Goal: Task Accomplishment & Management: Use online tool/utility

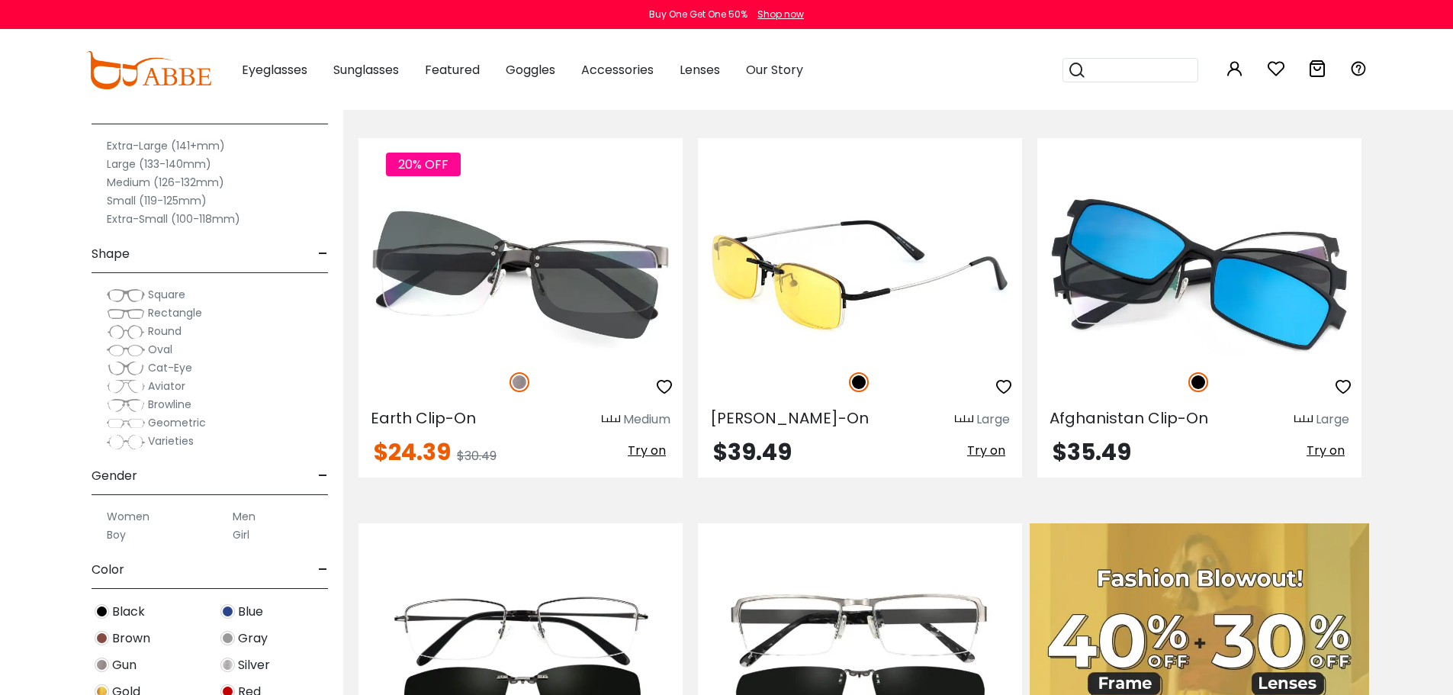
scroll to position [381, 0]
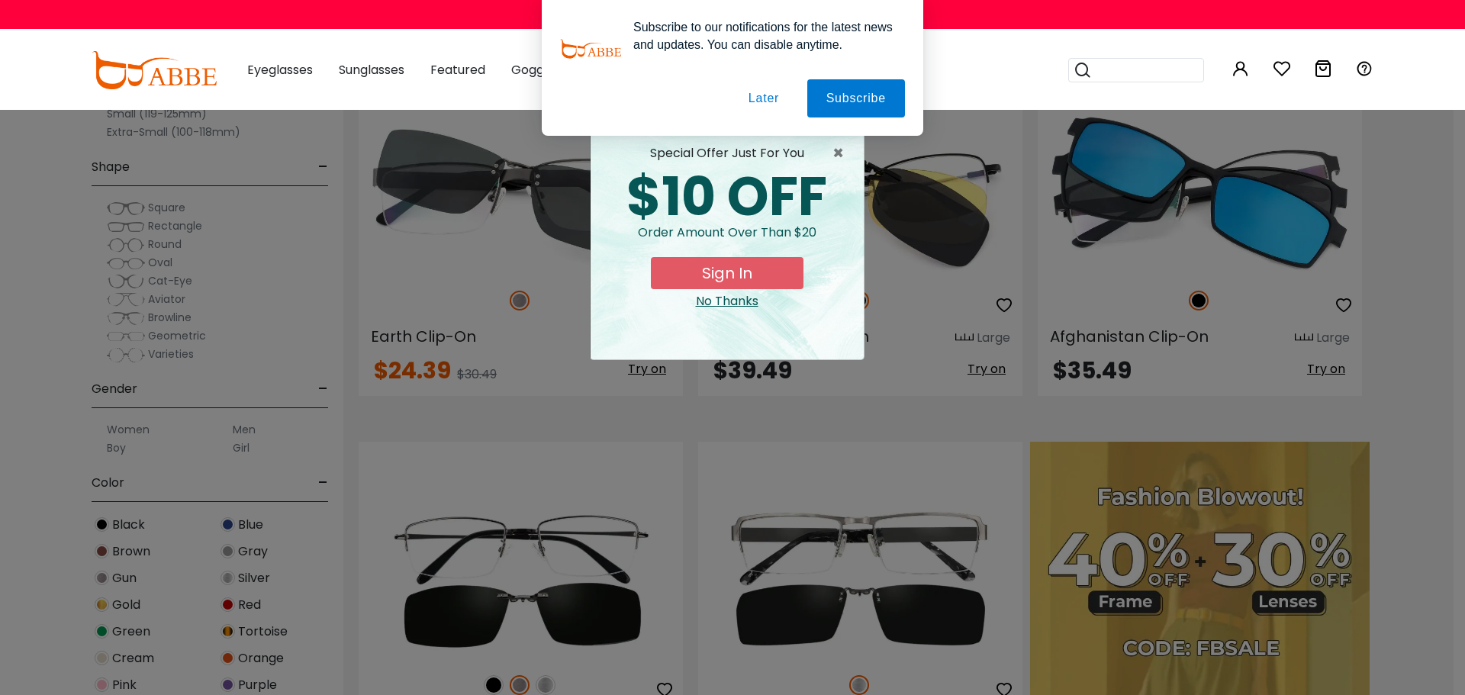
click at [0, 0] on button "Later" at bounding box center [0, 0] width 0 height 0
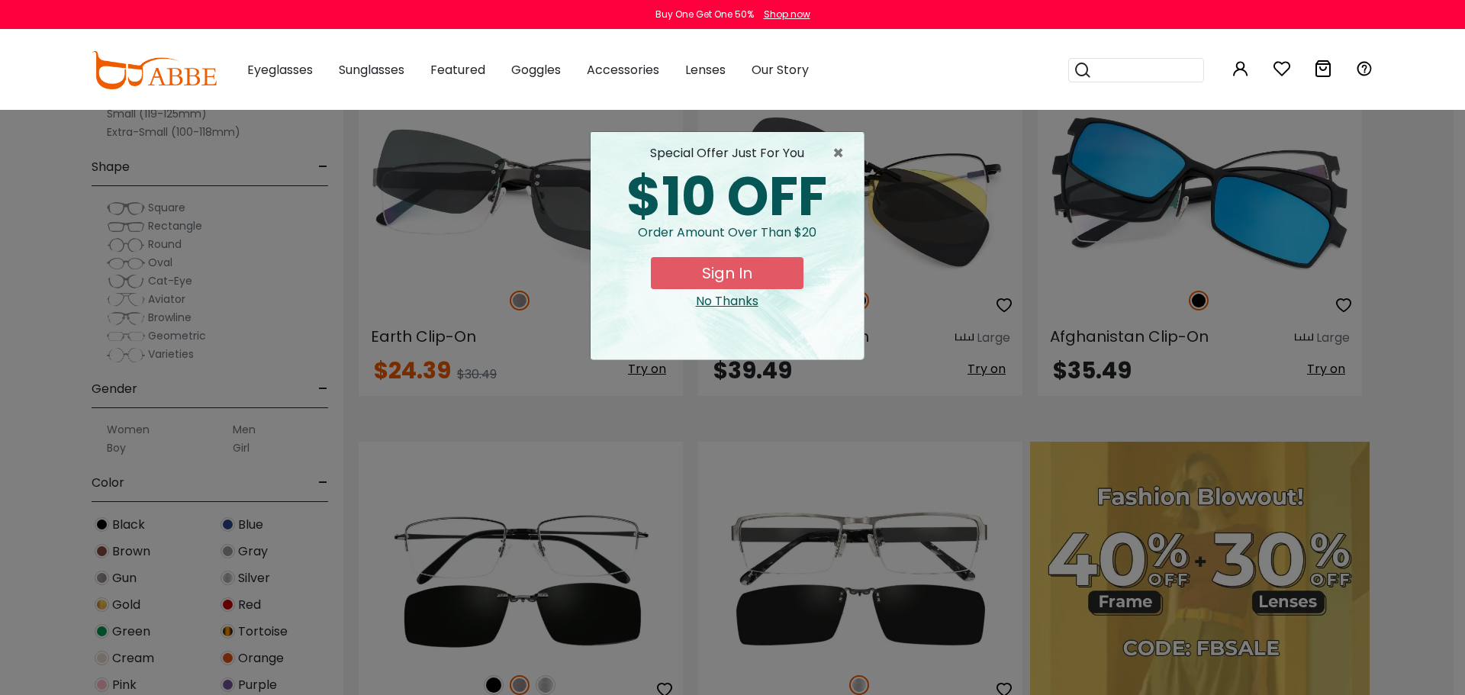
click at [748, 298] on div "No Thanks" at bounding box center [727, 301] width 249 height 18
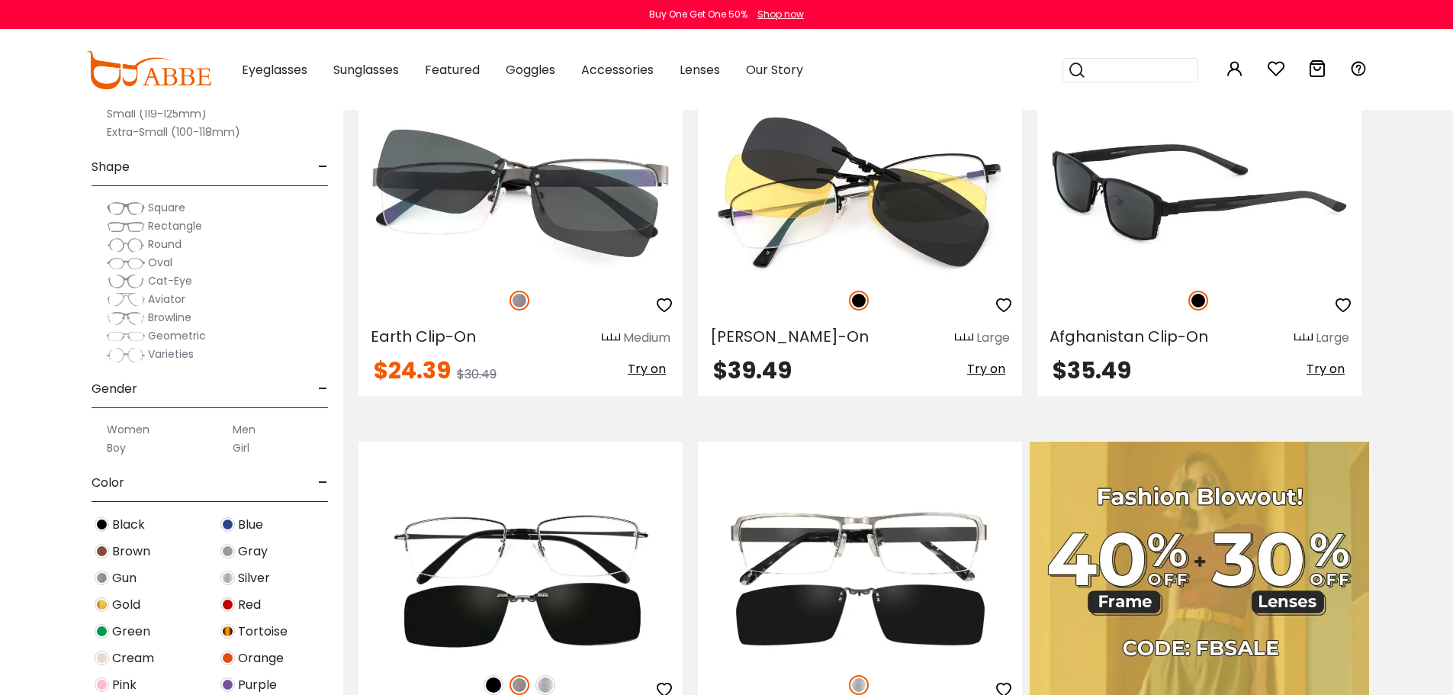
click at [1330, 372] on span "Try on" at bounding box center [1326, 369] width 38 height 18
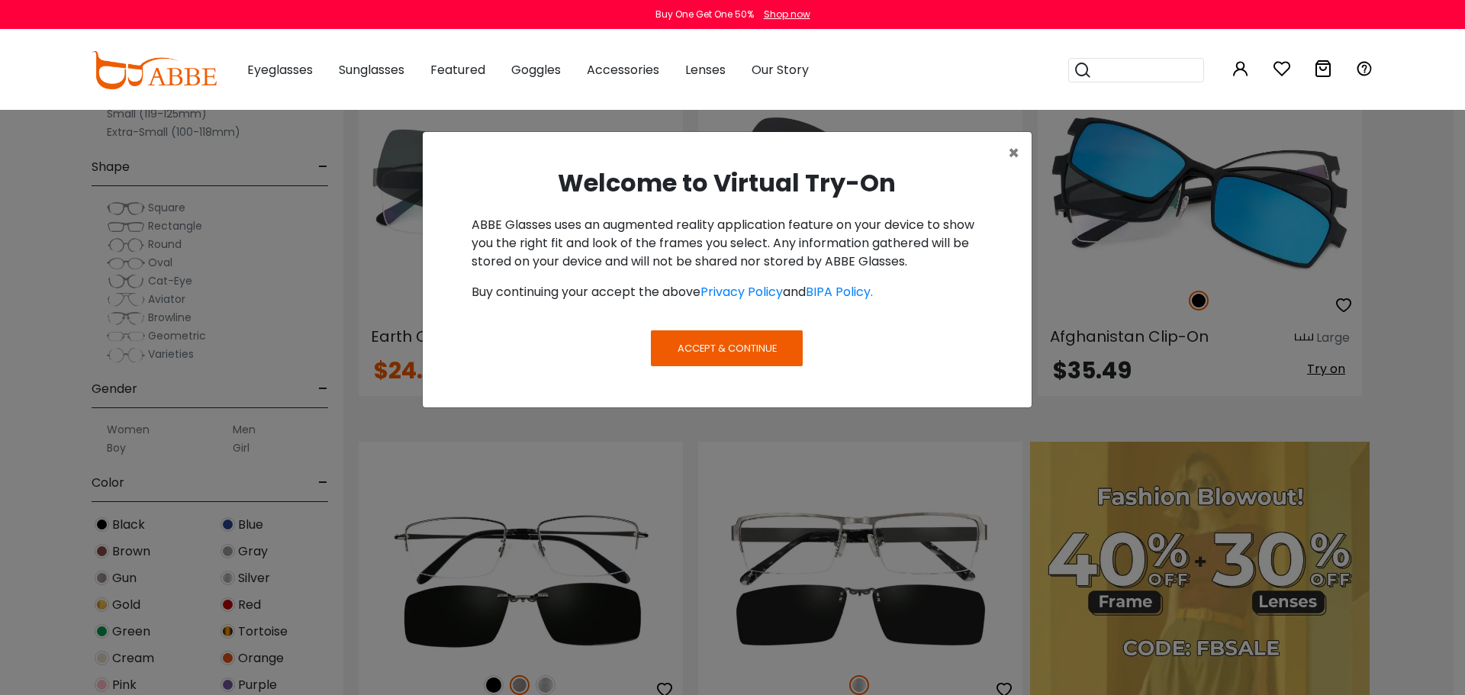
click at [743, 348] on span "Accept & Continue" at bounding box center [726, 348] width 99 height 14
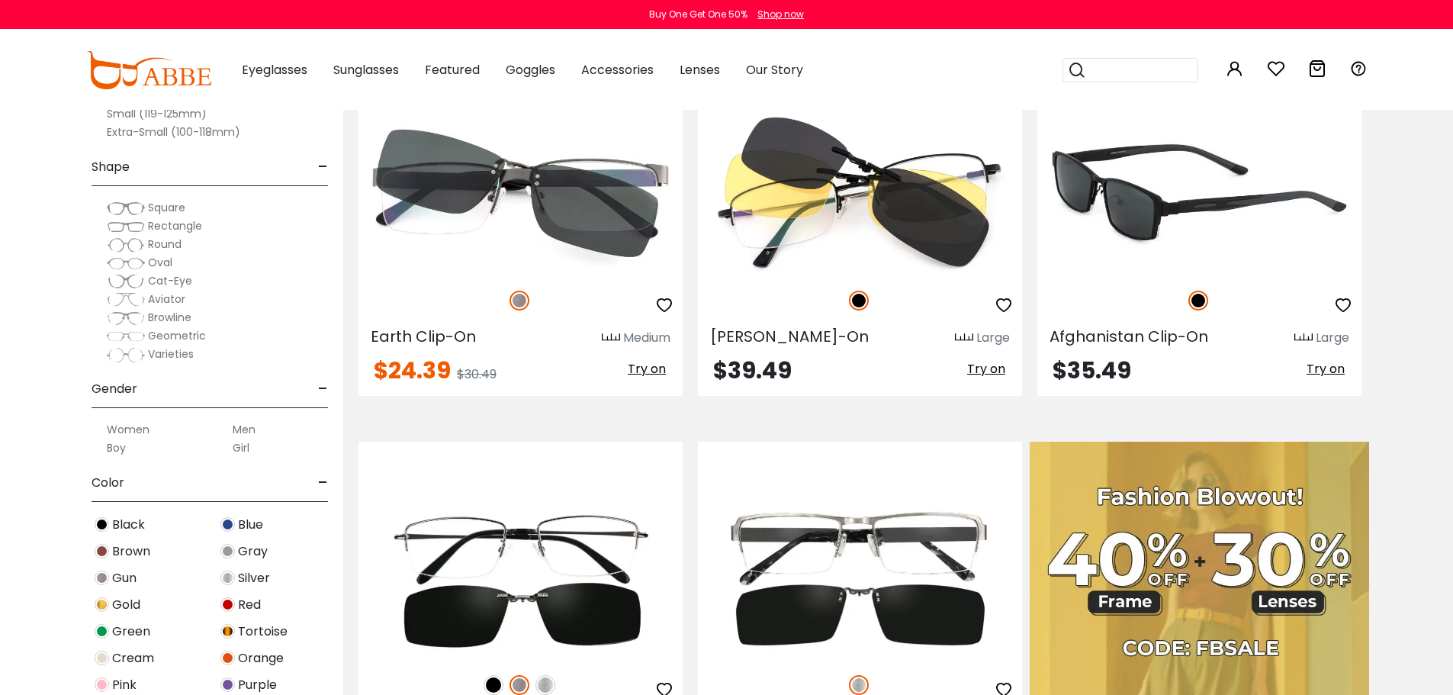
click at [1327, 368] on span "Try on" at bounding box center [1326, 369] width 38 height 18
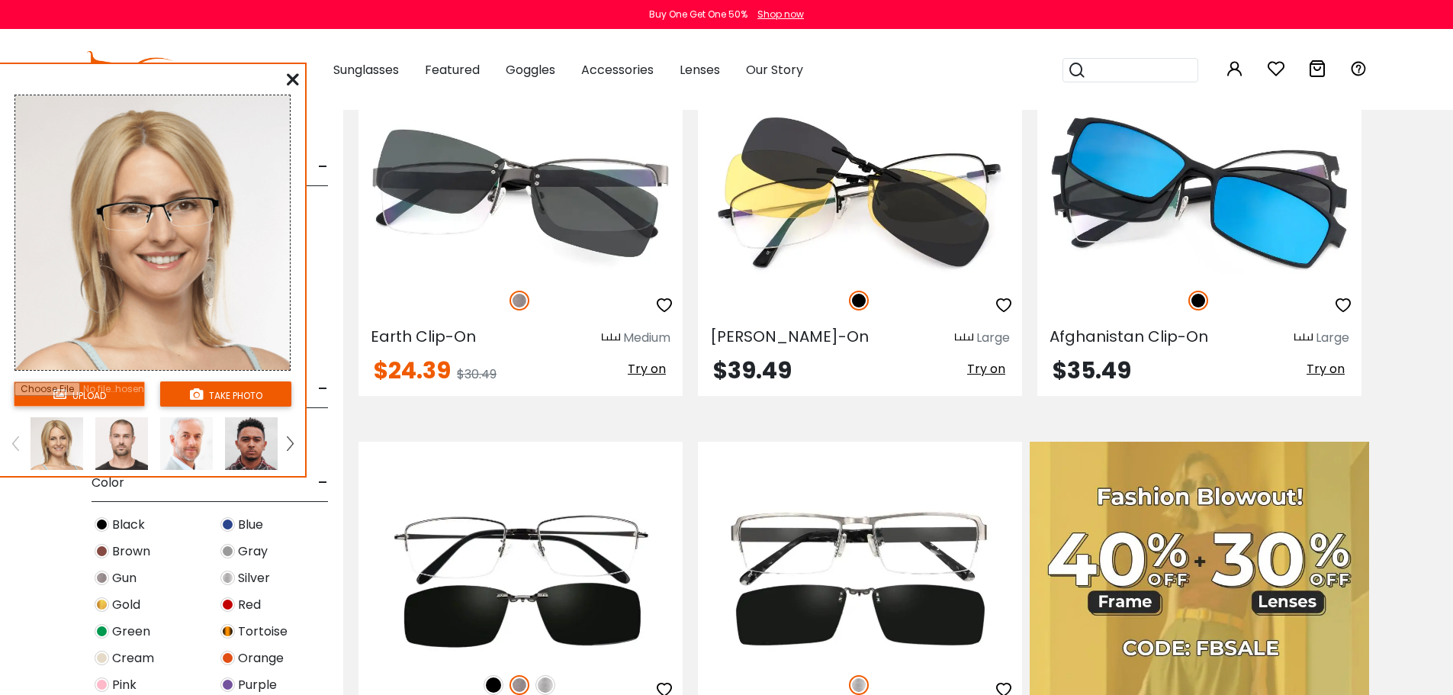
click at [88, 397] on input "file" at bounding box center [79, 393] width 131 height 25
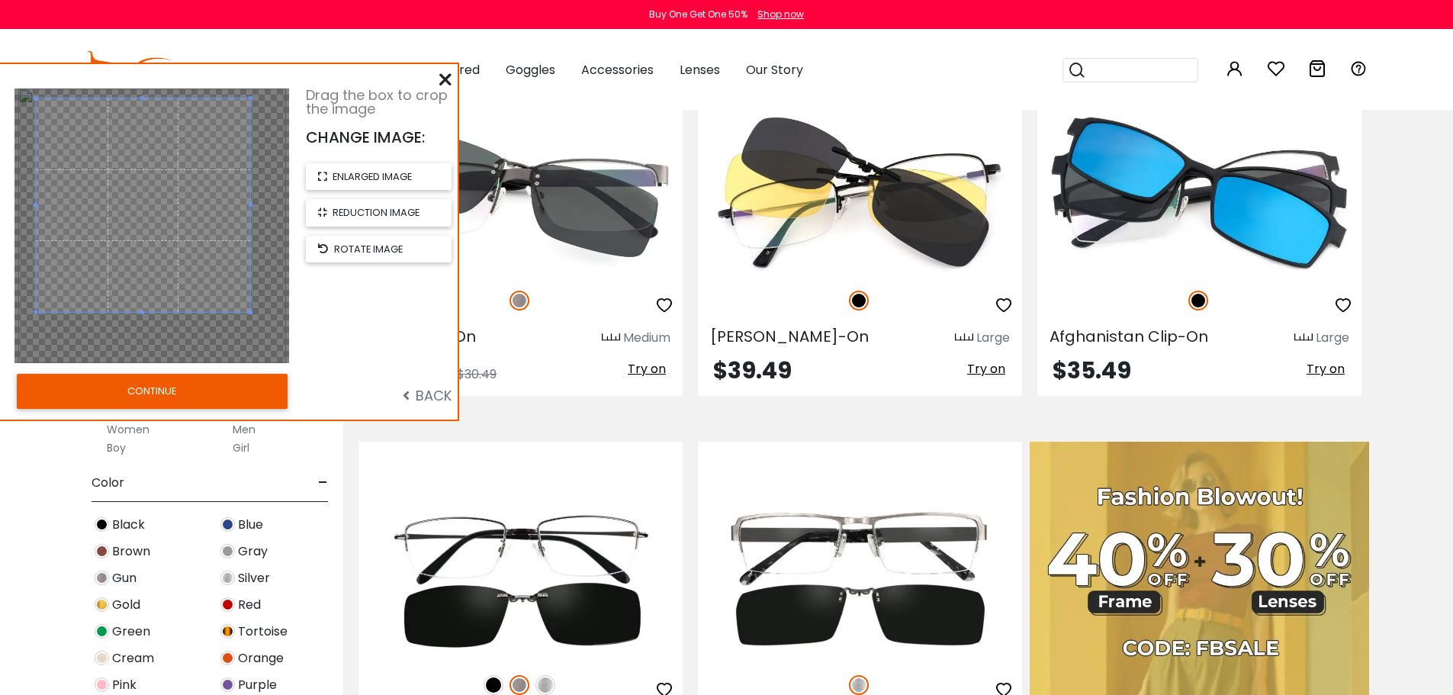
drag, startPoint x: 155, startPoint y: 252, endPoint x: 146, endPoint y: 231, distance: 22.5
click at [146, 231] on span at bounding box center [143, 205] width 214 height 214
click at [191, 398] on button "CONTINUE" at bounding box center [152, 391] width 271 height 35
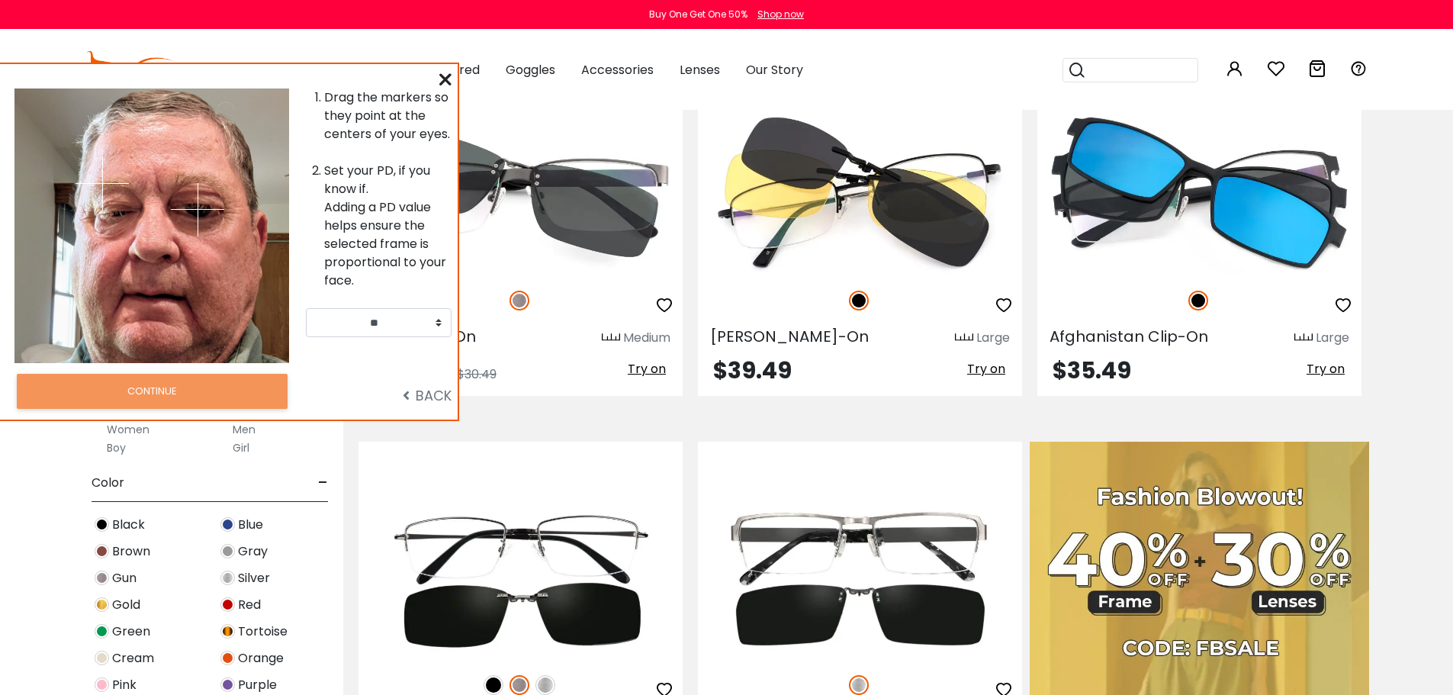
drag, startPoint x: 177, startPoint y: 182, endPoint x: 198, endPoint y: 209, distance: 34.3
click at [198, 209] on img at bounding box center [197, 209] width 53 height 53
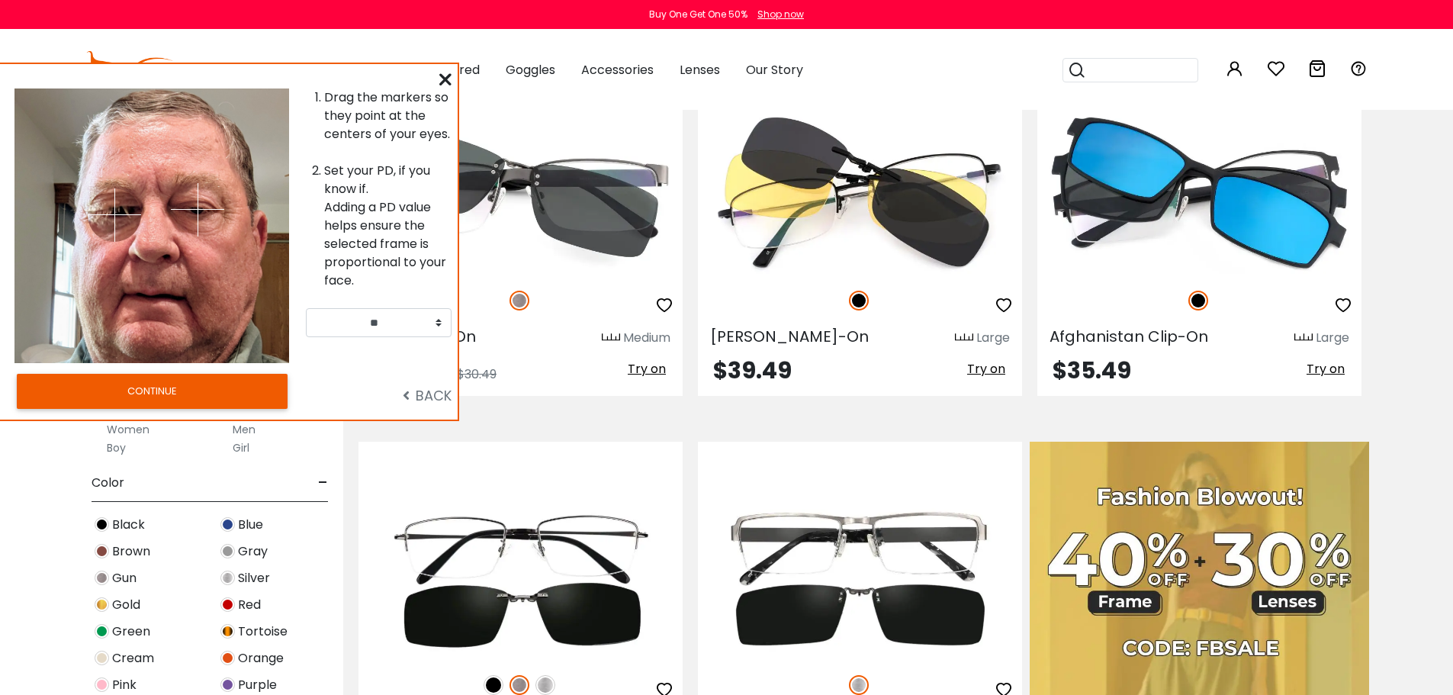
drag, startPoint x: 102, startPoint y: 181, endPoint x: 114, endPoint y: 214, distance: 35.7
click at [114, 214] on img at bounding box center [114, 214] width 53 height 53
click at [173, 384] on button "CONTINUE" at bounding box center [152, 391] width 271 height 35
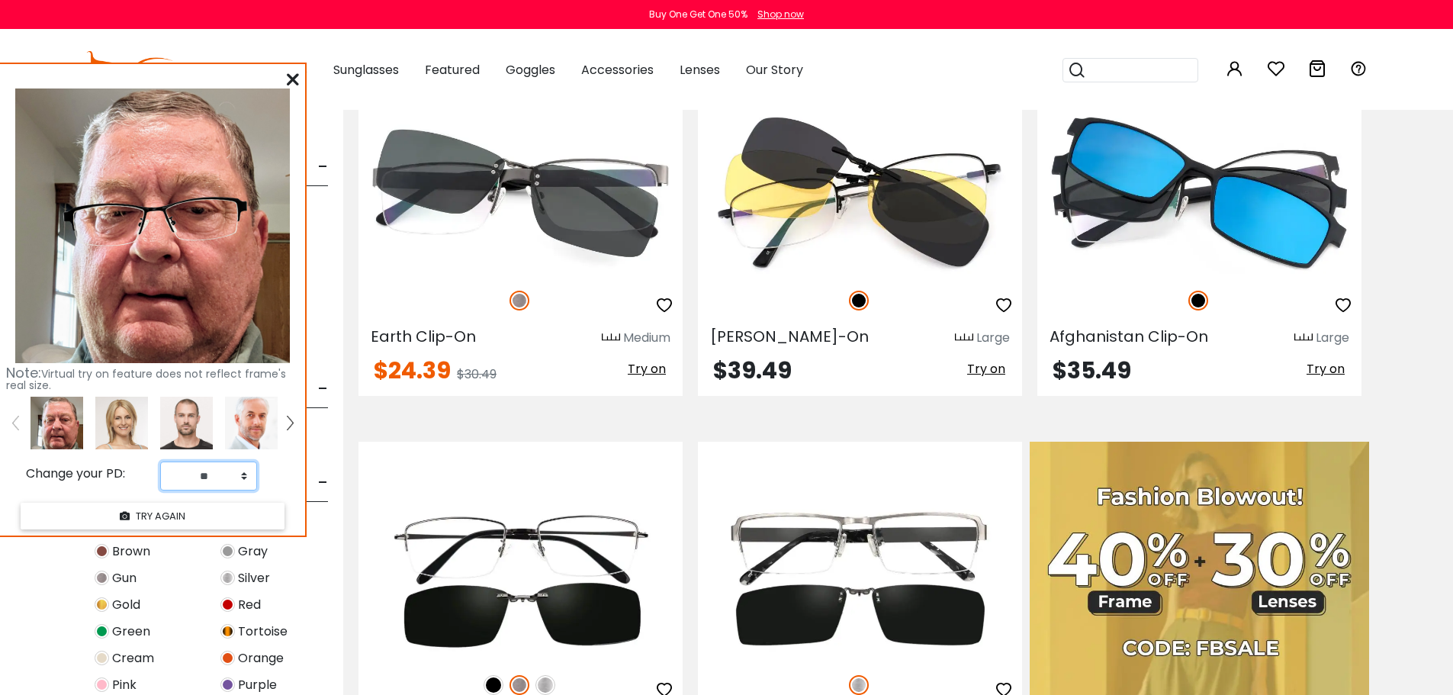
click at [246, 471] on select "** ** ** ** ** ** ** ** ** ** ** ** ** ** ** ** ** ** ** ** ** ** ** ** ** ** *…" at bounding box center [208, 476] width 97 height 29
click at [160, 462] on select "** ** ** ** ** ** ** ** ** ** ** ** ** ** ** ** ** ** ** ** ** ** ** ** ** ** *…" at bounding box center [208, 476] width 97 height 29
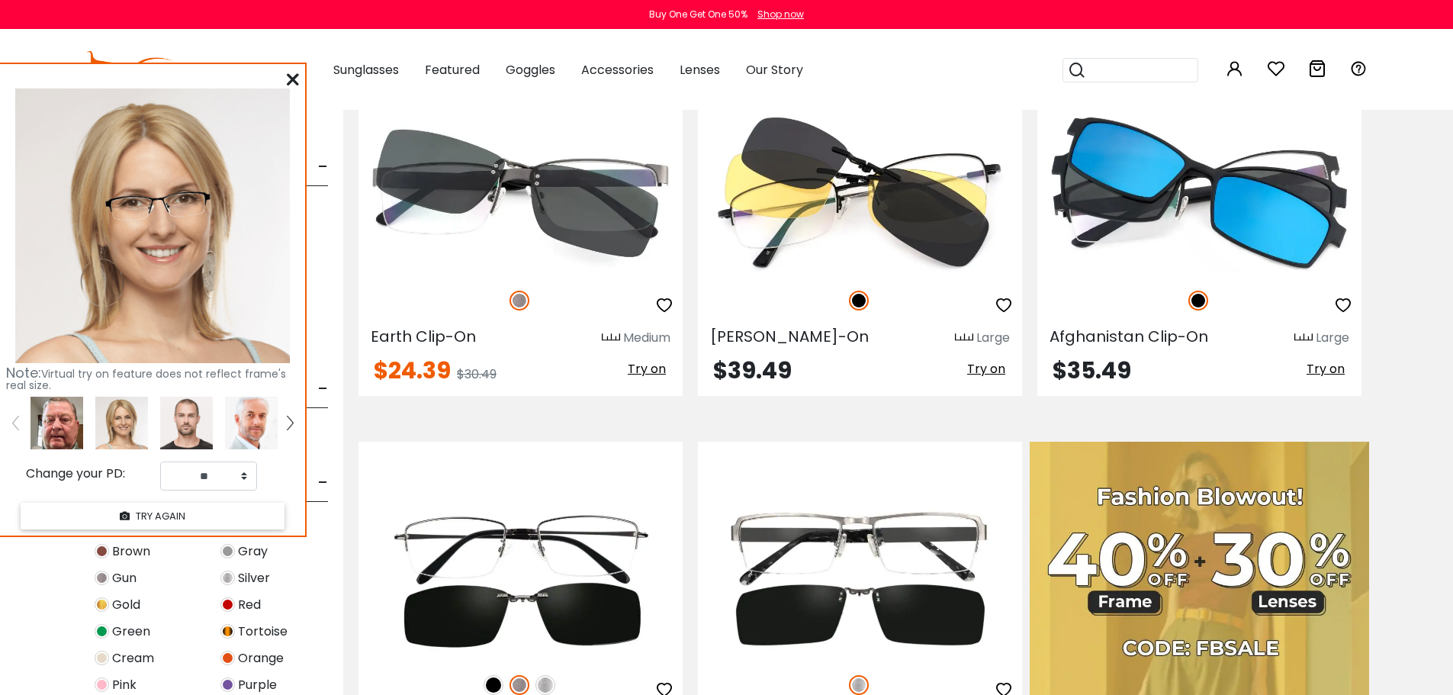
click at [56, 435] on img at bounding box center [57, 423] width 53 height 53
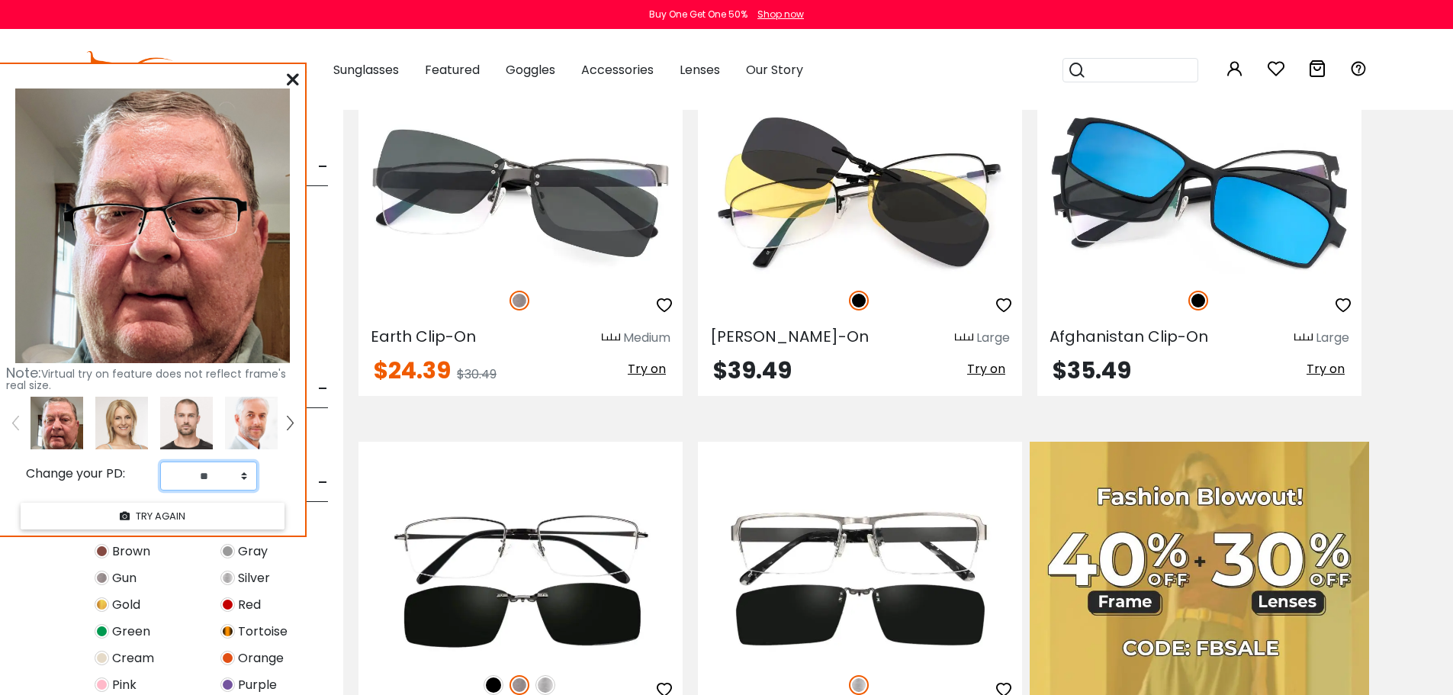
click at [246, 478] on select "** ** ** ** ** ** ** ** ** ** ** ** ** ** ** ** ** ** ** ** ** ** ** ** ** ** *…" at bounding box center [208, 476] width 97 height 29
select select "**"
click at [160, 462] on select "** ** ** ** ** ** ** ** ** ** ** ** ** ** ** ** ** ** ** ** ** ** ** ** ** ** *…" at bounding box center [208, 476] width 97 height 29
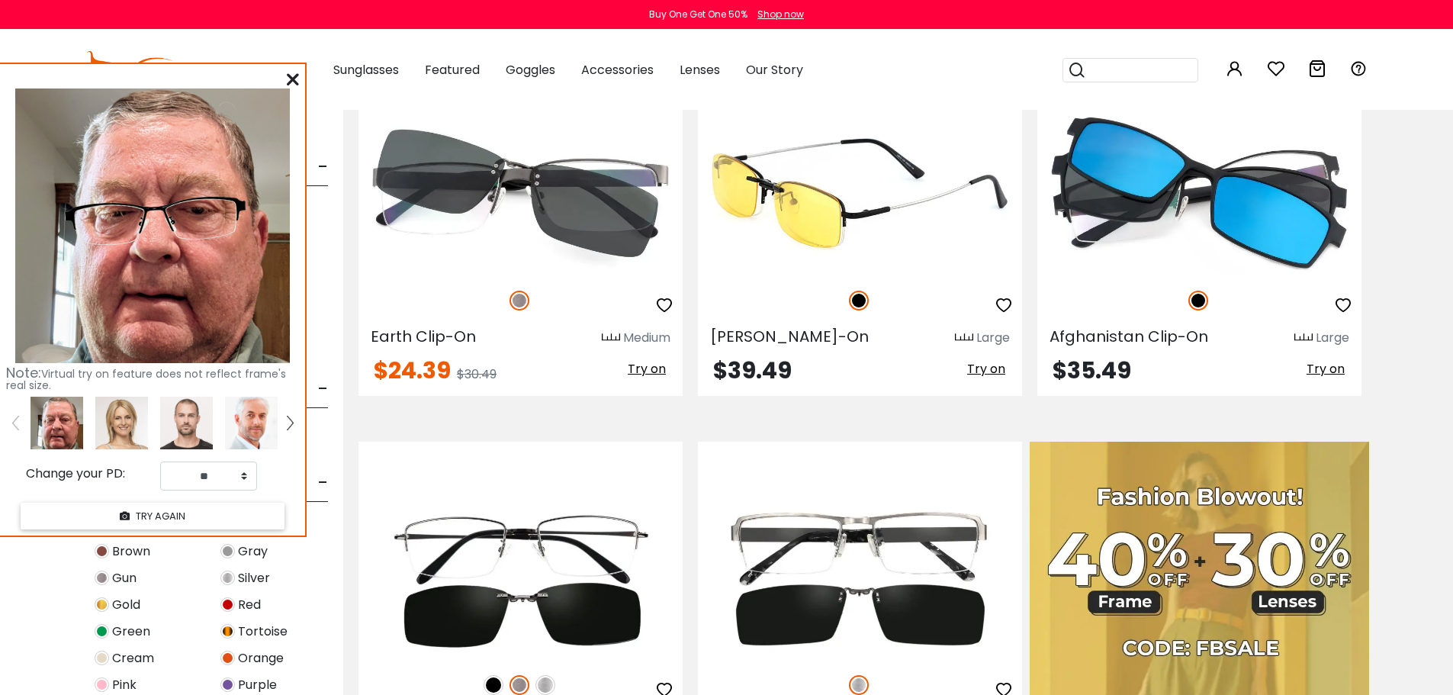
click at [989, 367] on span "Try on" at bounding box center [986, 369] width 38 height 18
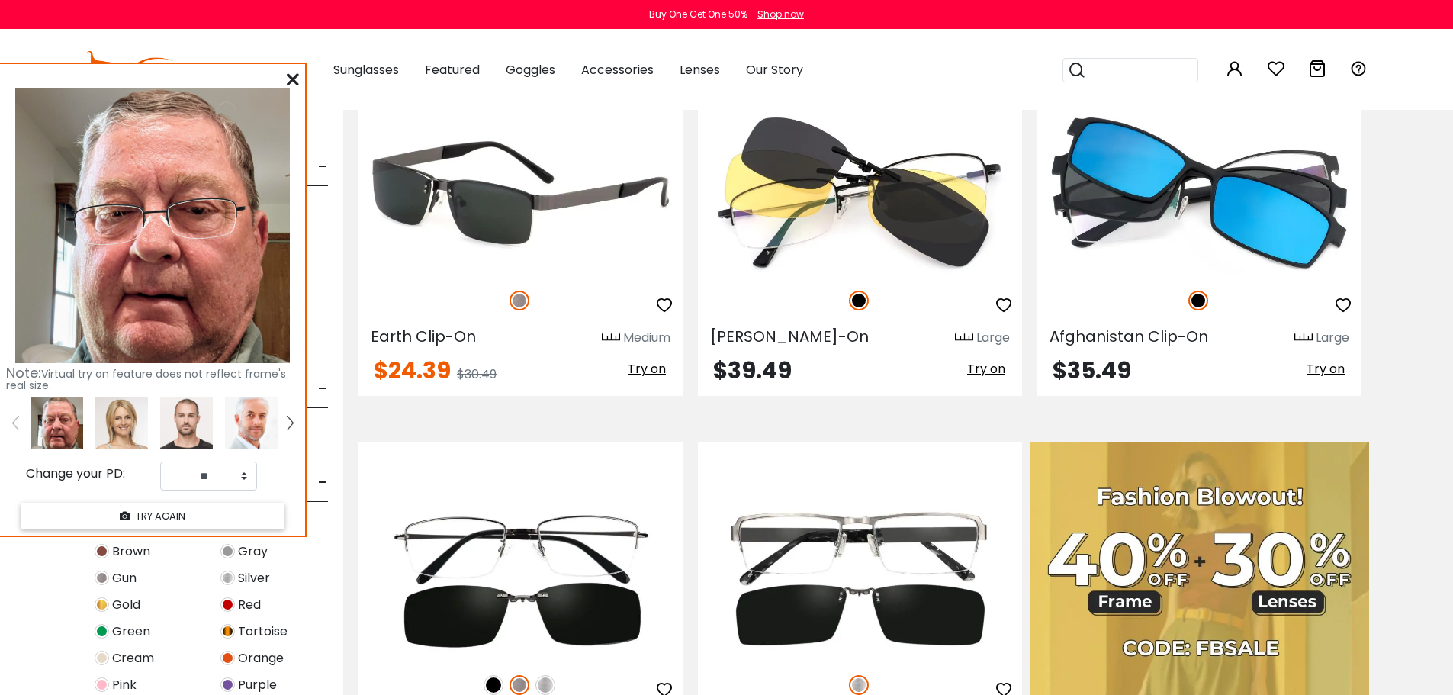
click at [648, 368] on span "Try on" at bounding box center [647, 369] width 38 height 18
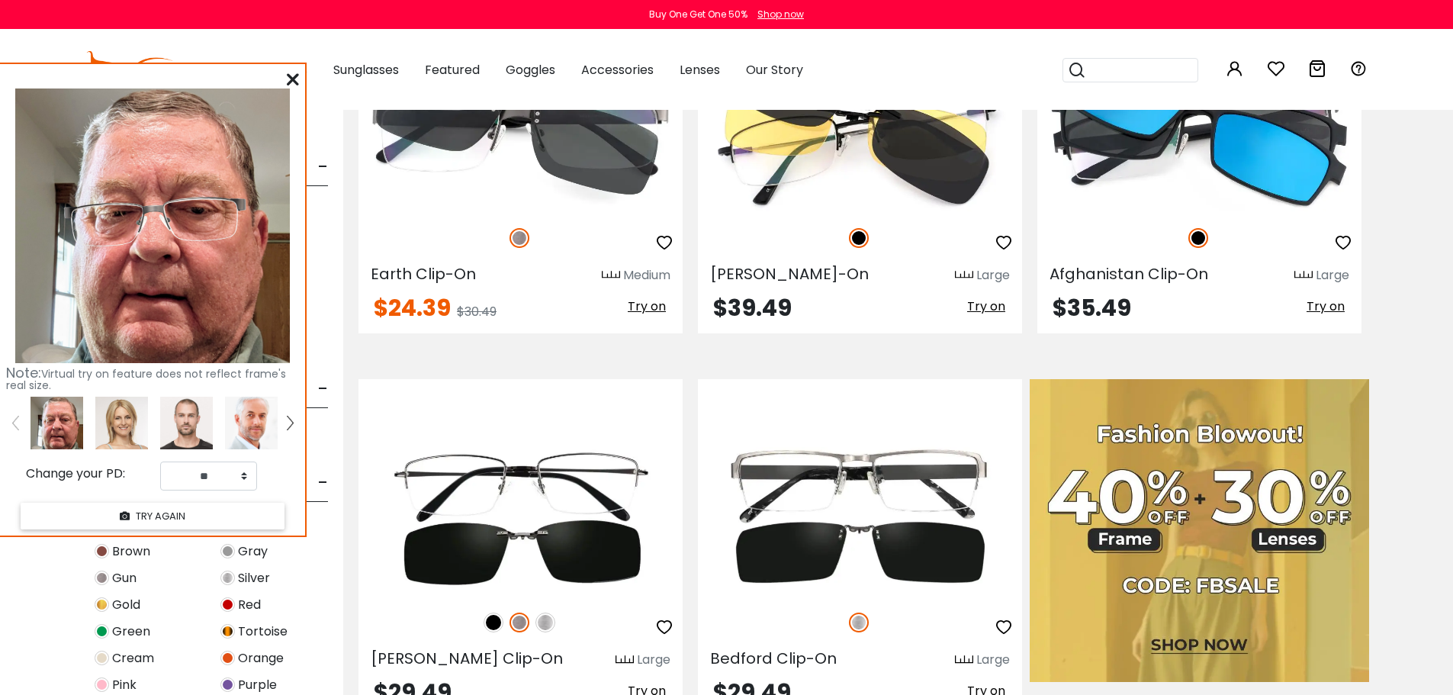
scroll to position [610, 0]
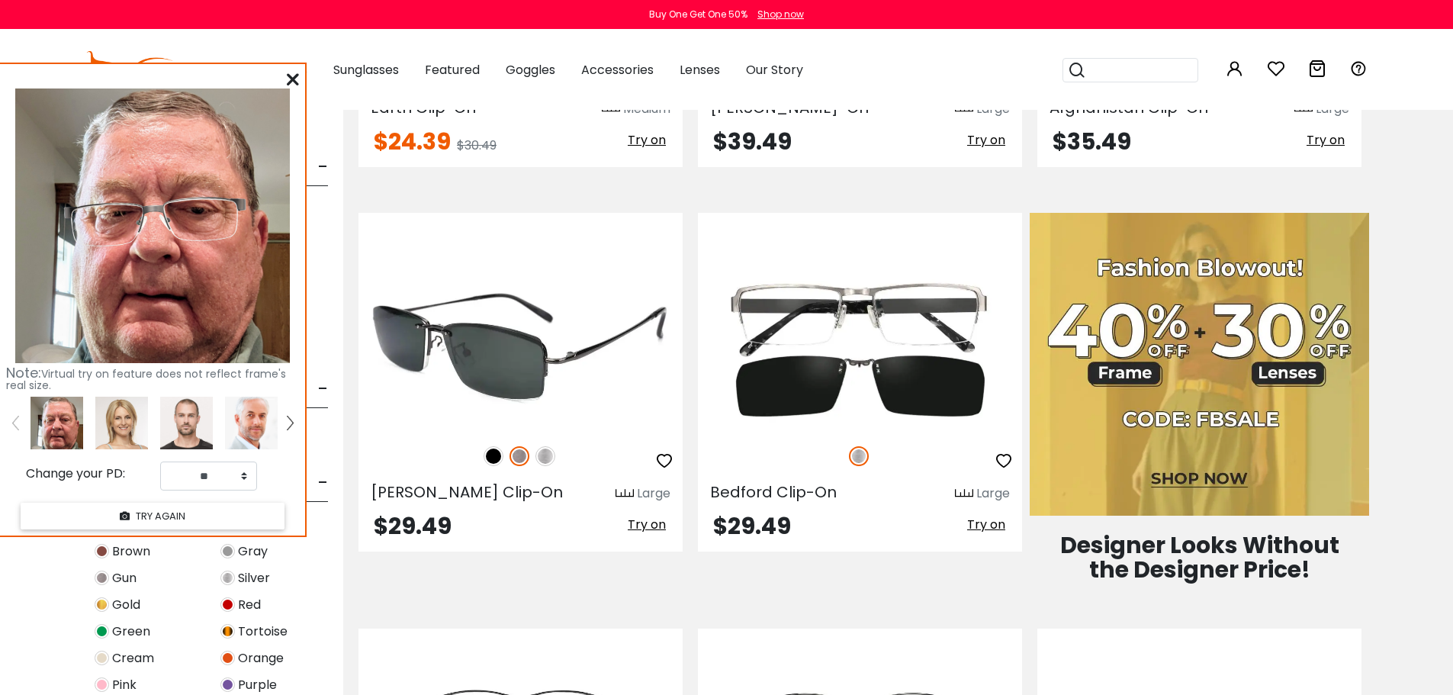
click at [661, 525] on span "Try on" at bounding box center [647, 525] width 38 height 18
click at [643, 523] on span "Try on" at bounding box center [647, 525] width 38 height 18
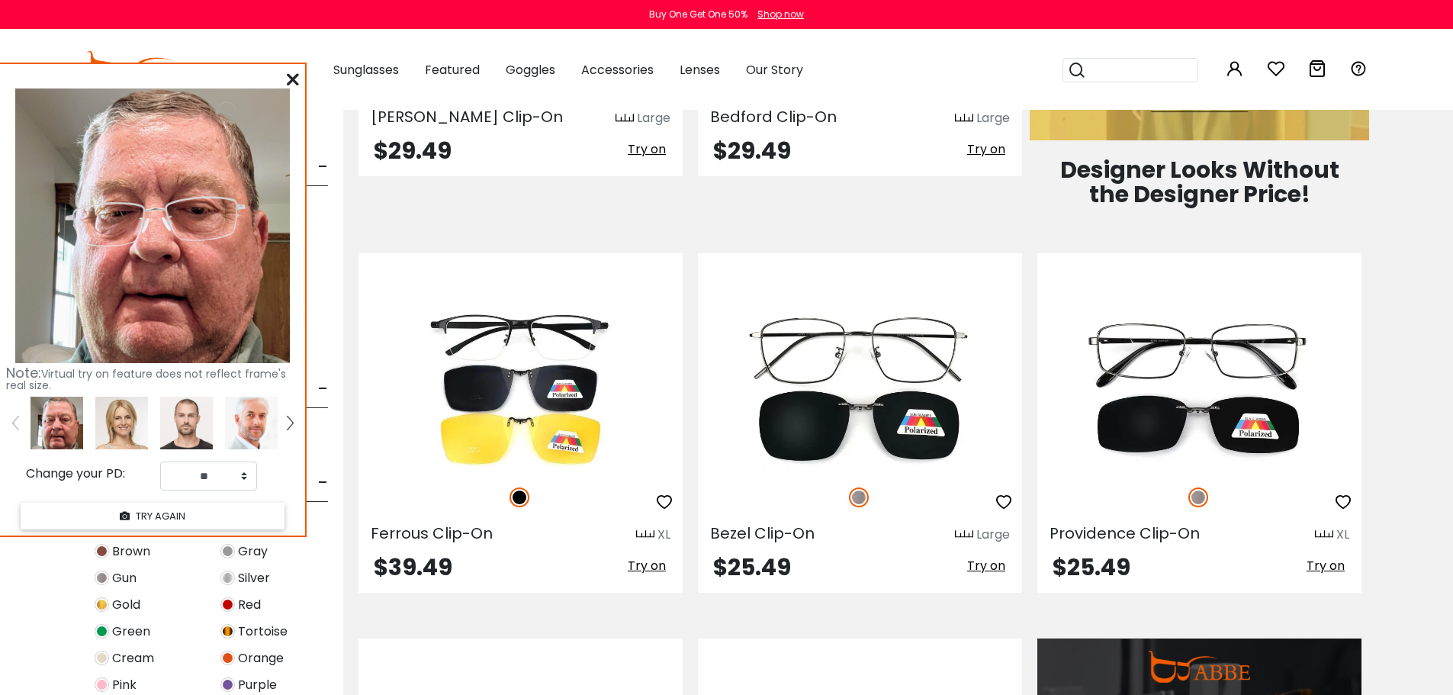
scroll to position [992, 0]
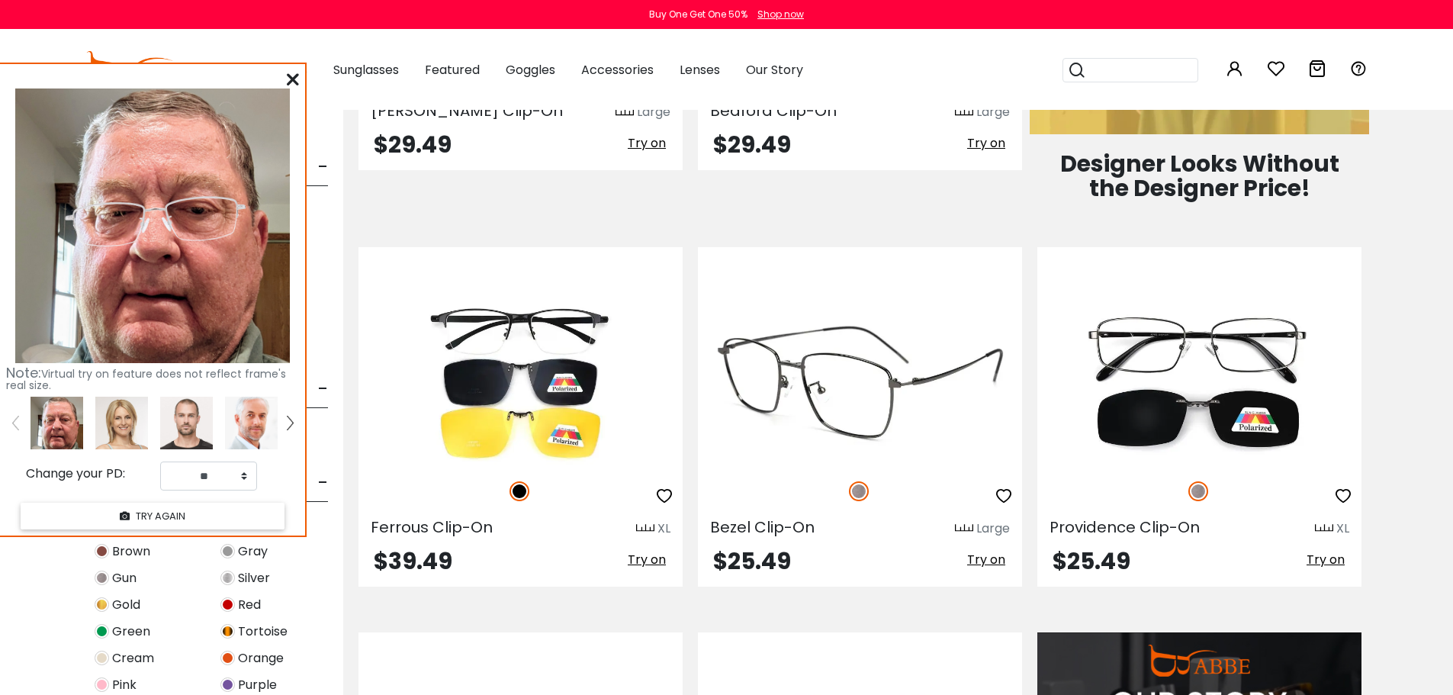
click at [986, 558] on span "Try on" at bounding box center [986, 560] width 38 height 18
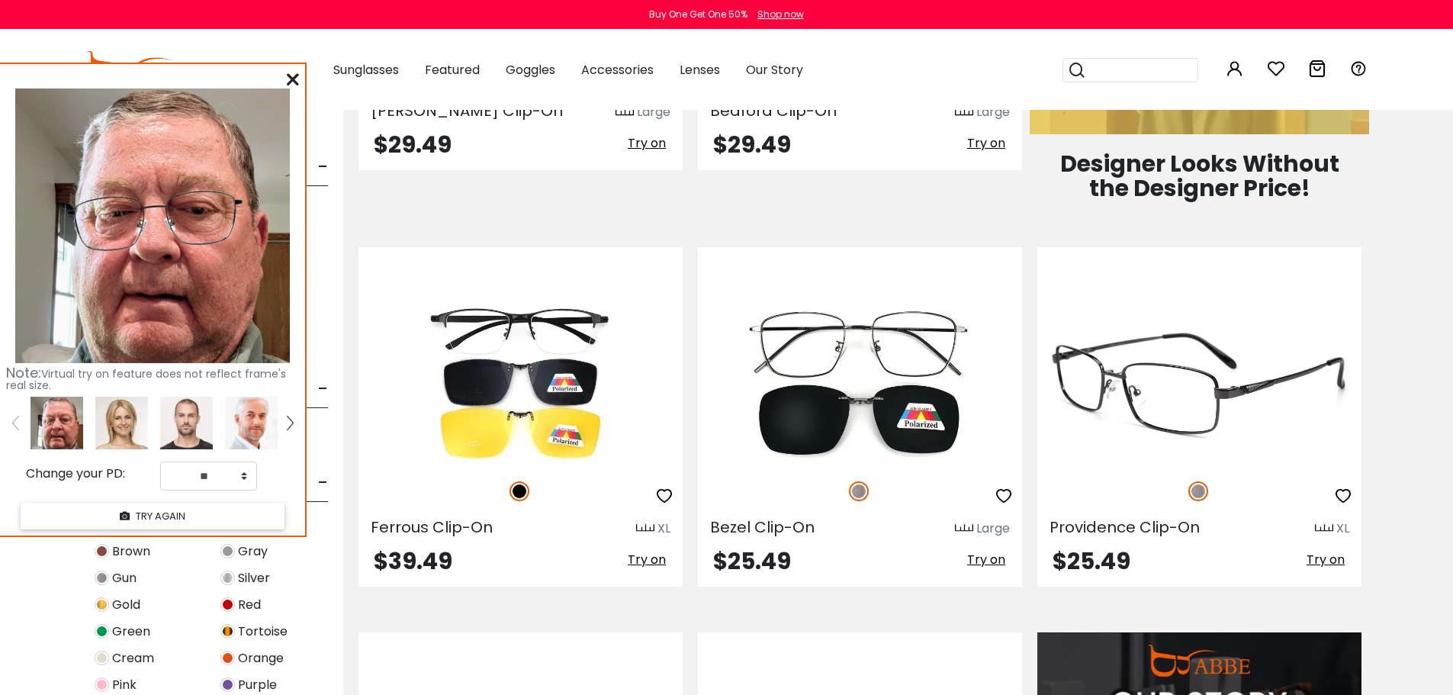
drag, startPoint x: 1325, startPoint y: 558, endPoint x: 1317, endPoint y: 557, distance: 8.5
click at [1324, 558] on span "Try on" at bounding box center [1326, 560] width 38 height 18
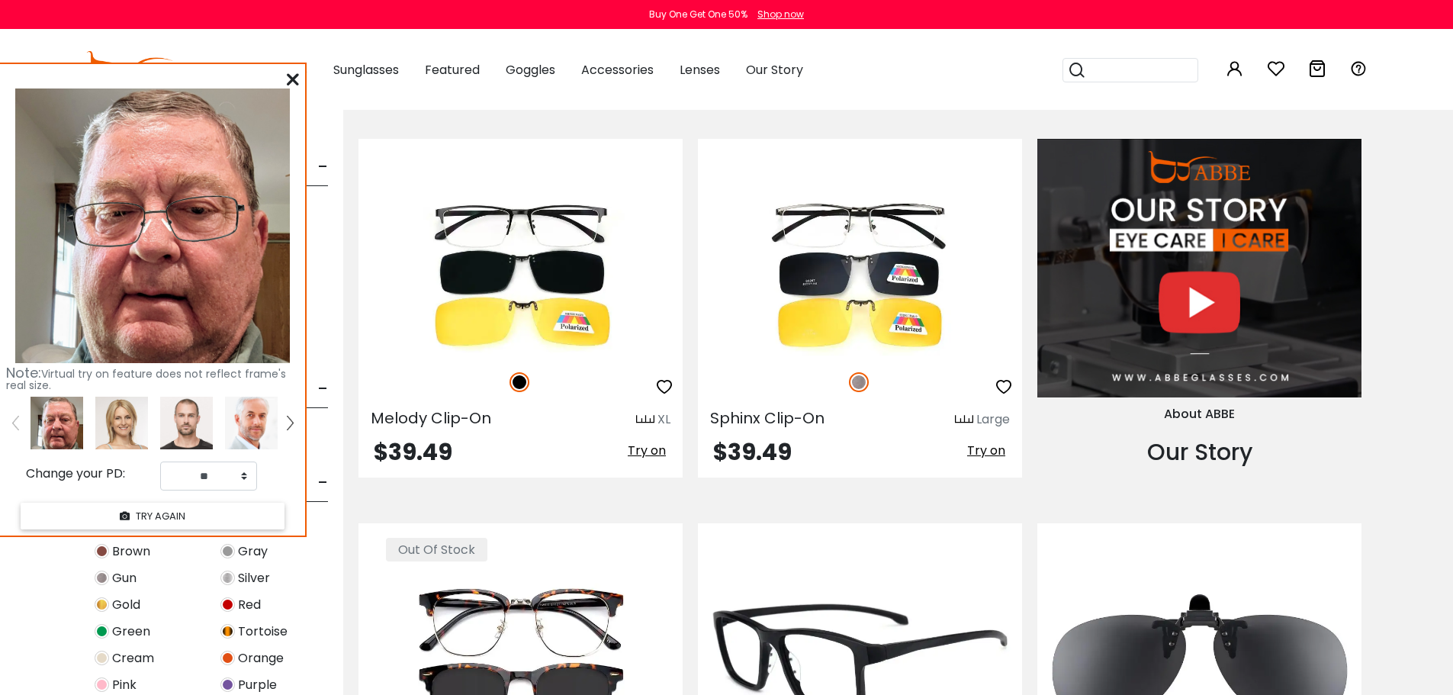
scroll to position [1449, 0]
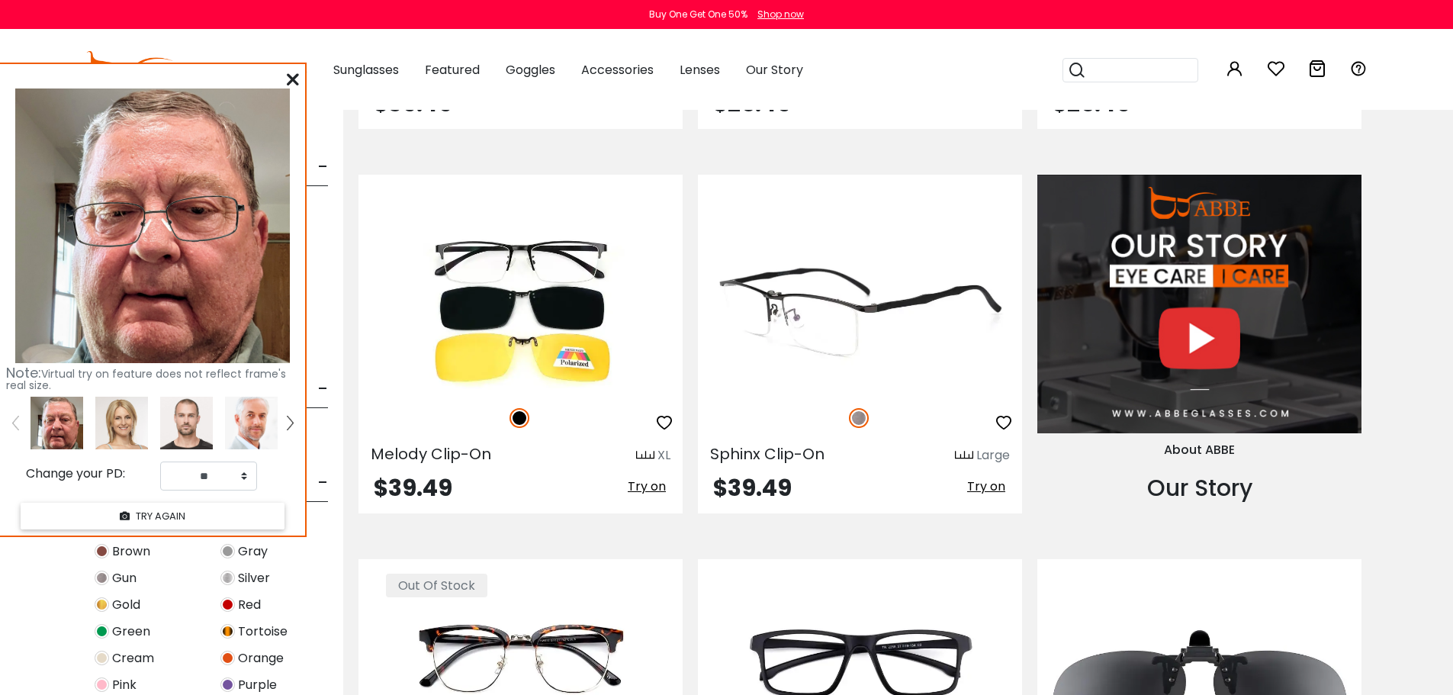
drag, startPoint x: 993, startPoint y: 484, endPoint x: 977, endPoint y: 505, distance: 26.7
click at [994, 482] on span "Try on" at bounding box center [986, 487] width 38 height 18
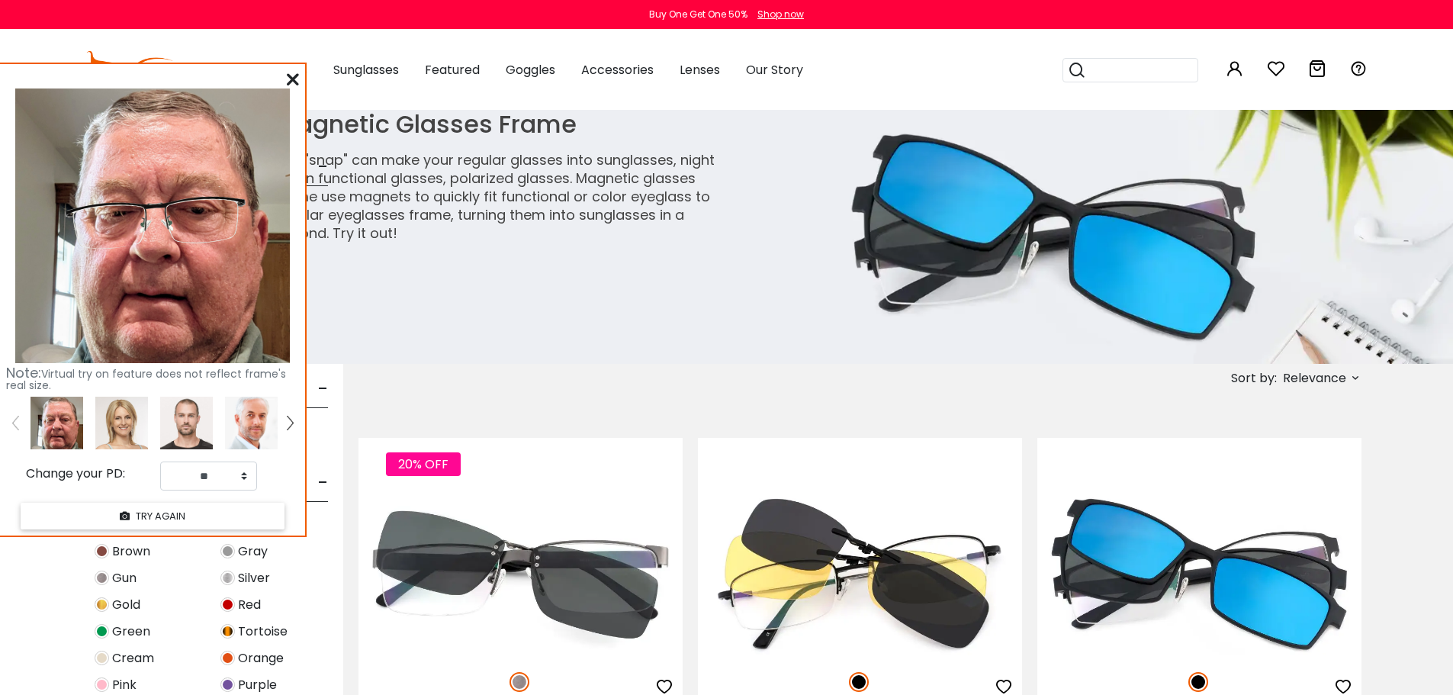
select select "**"
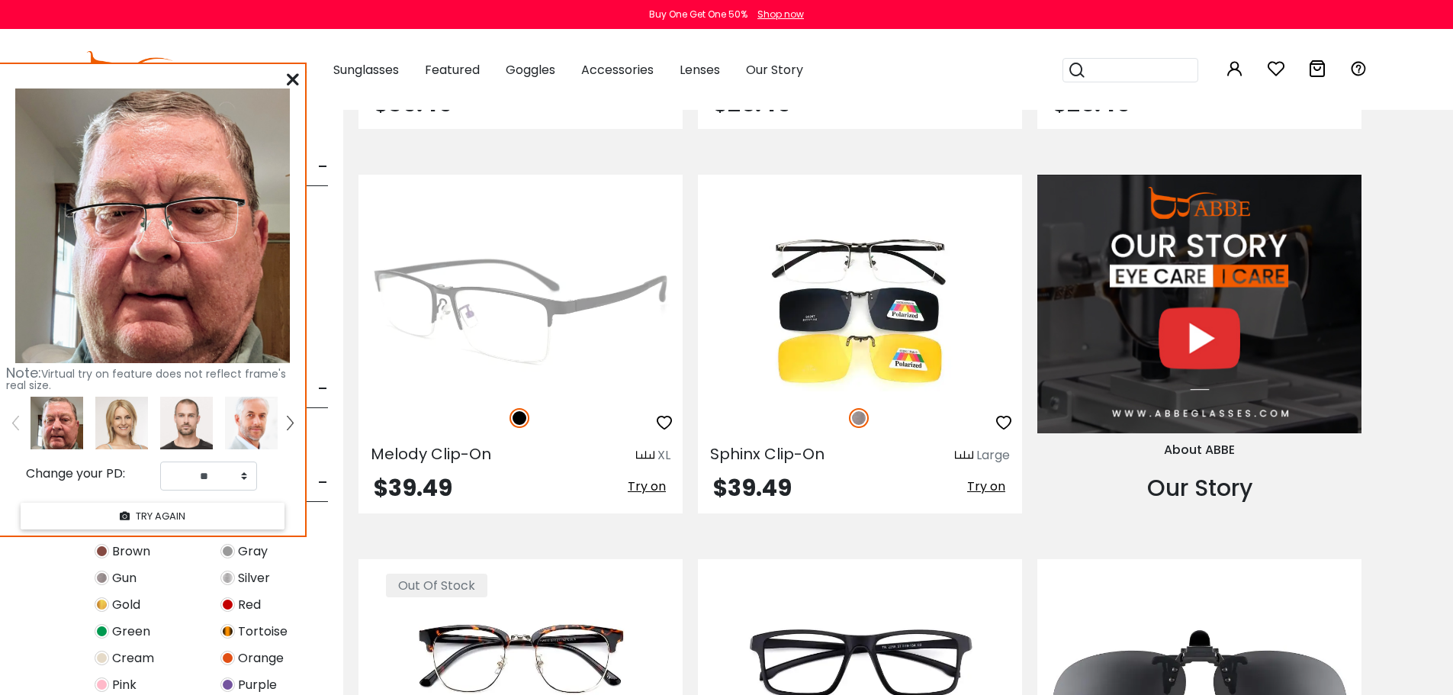
click at [646, 484] on span "Try on" at bounding box center [647, 487] width 38 height 18
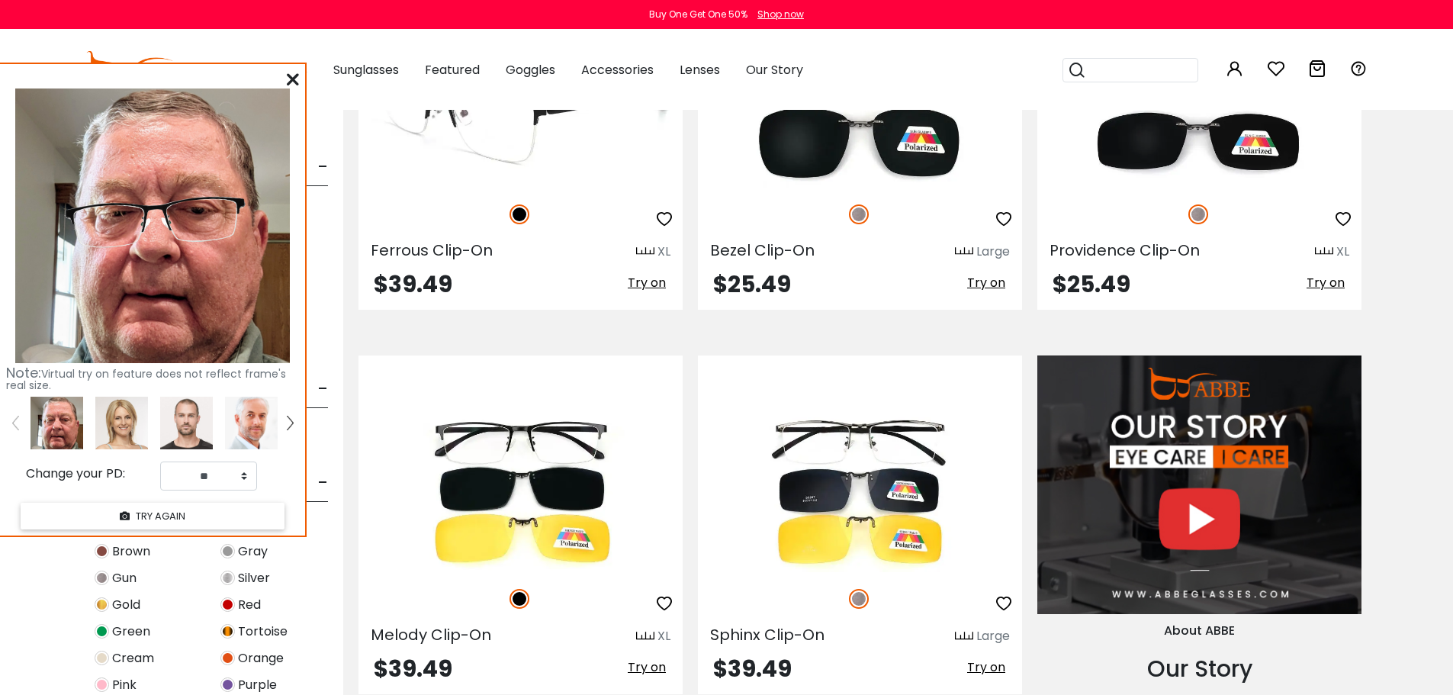
scroll to position [1068, 0]
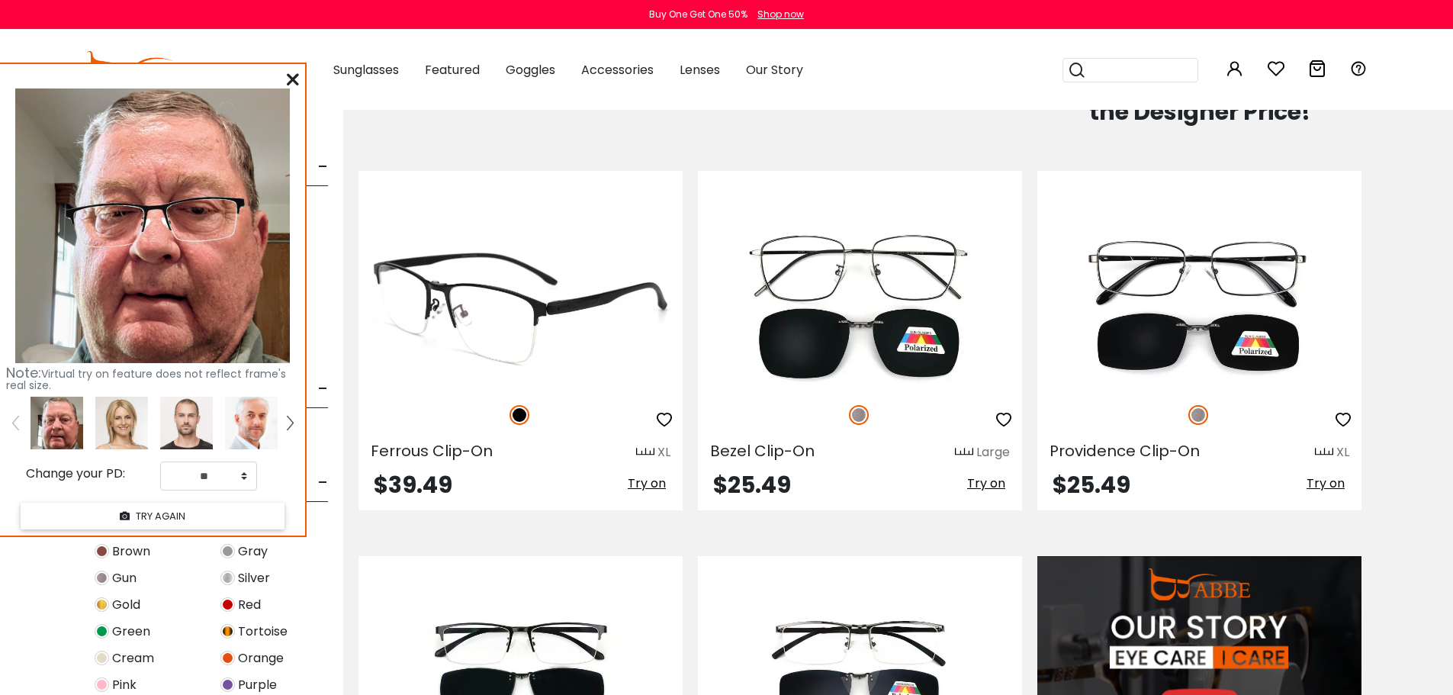
click at [652, 480] on span "Try on" at bounding box center [647, 484] width 38 height 18
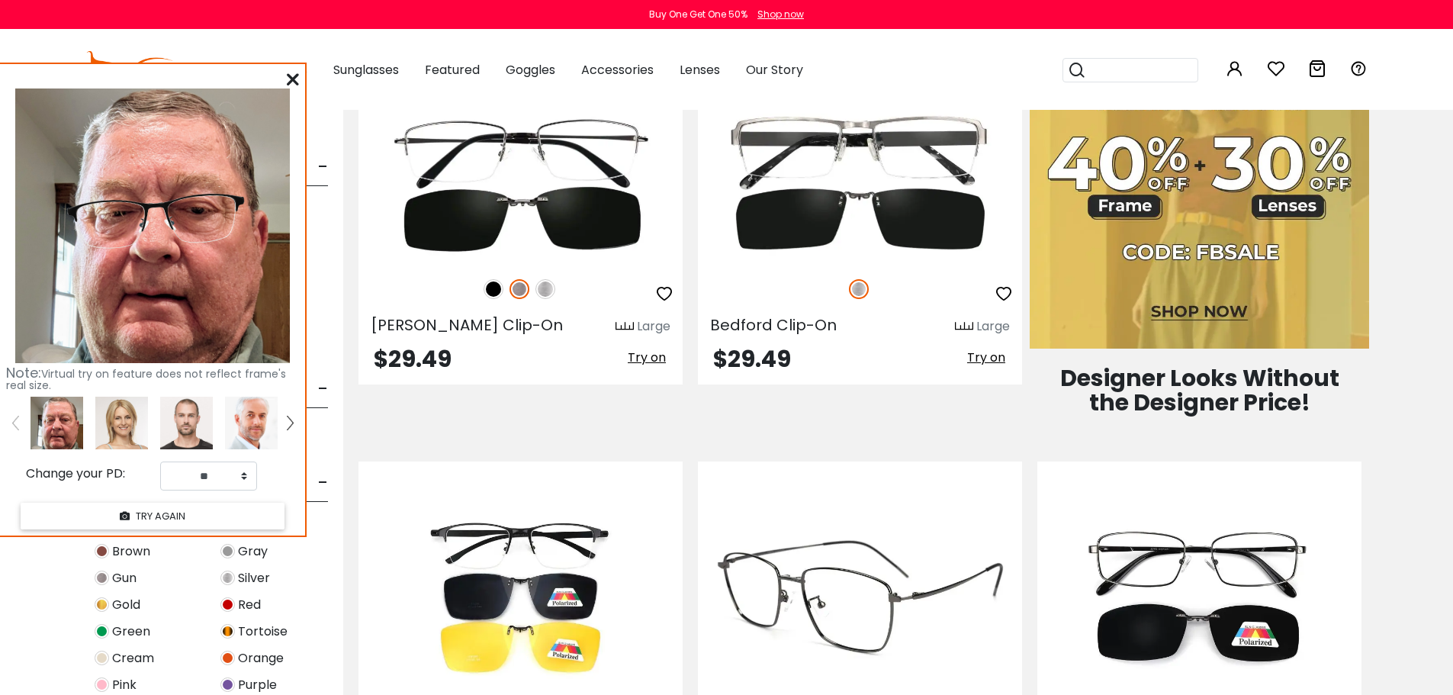
scroll to position [687, 0]
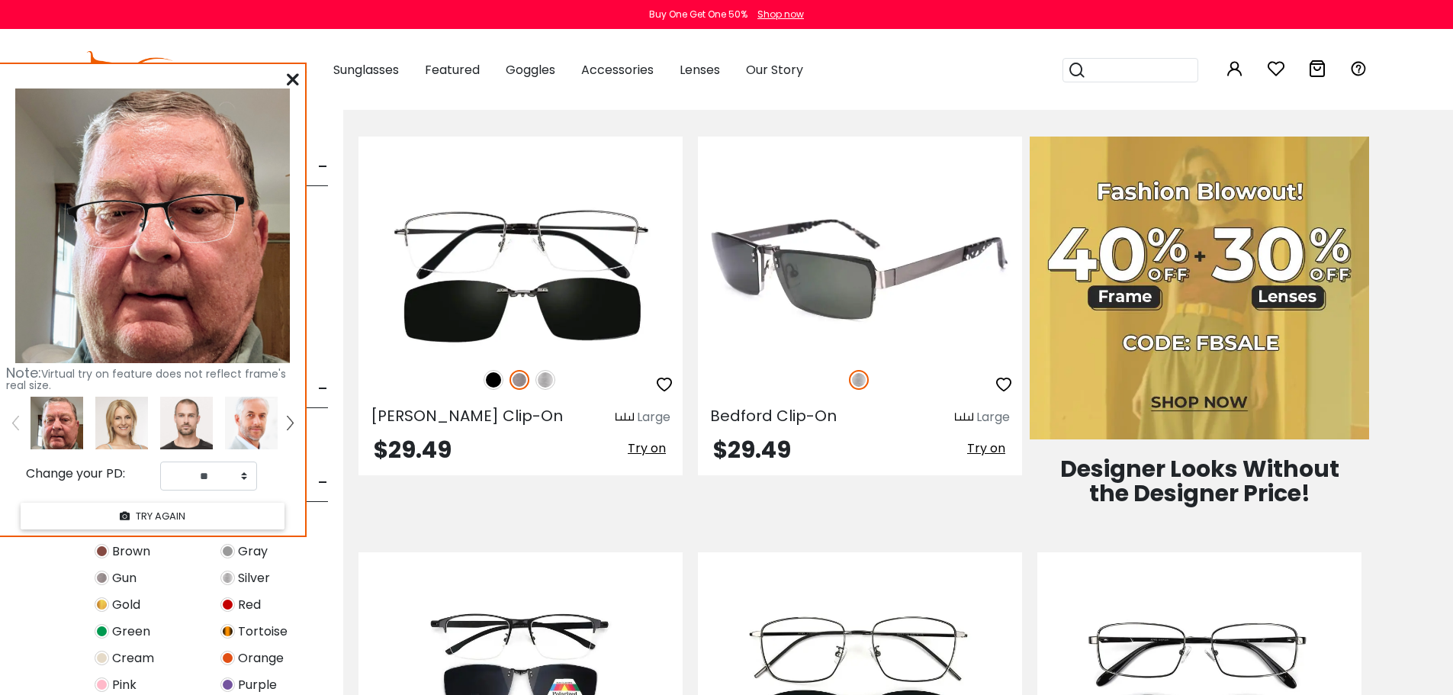
click at [984, 445] on span "Try on" at bounding box center [986, 448] width 38 height 18
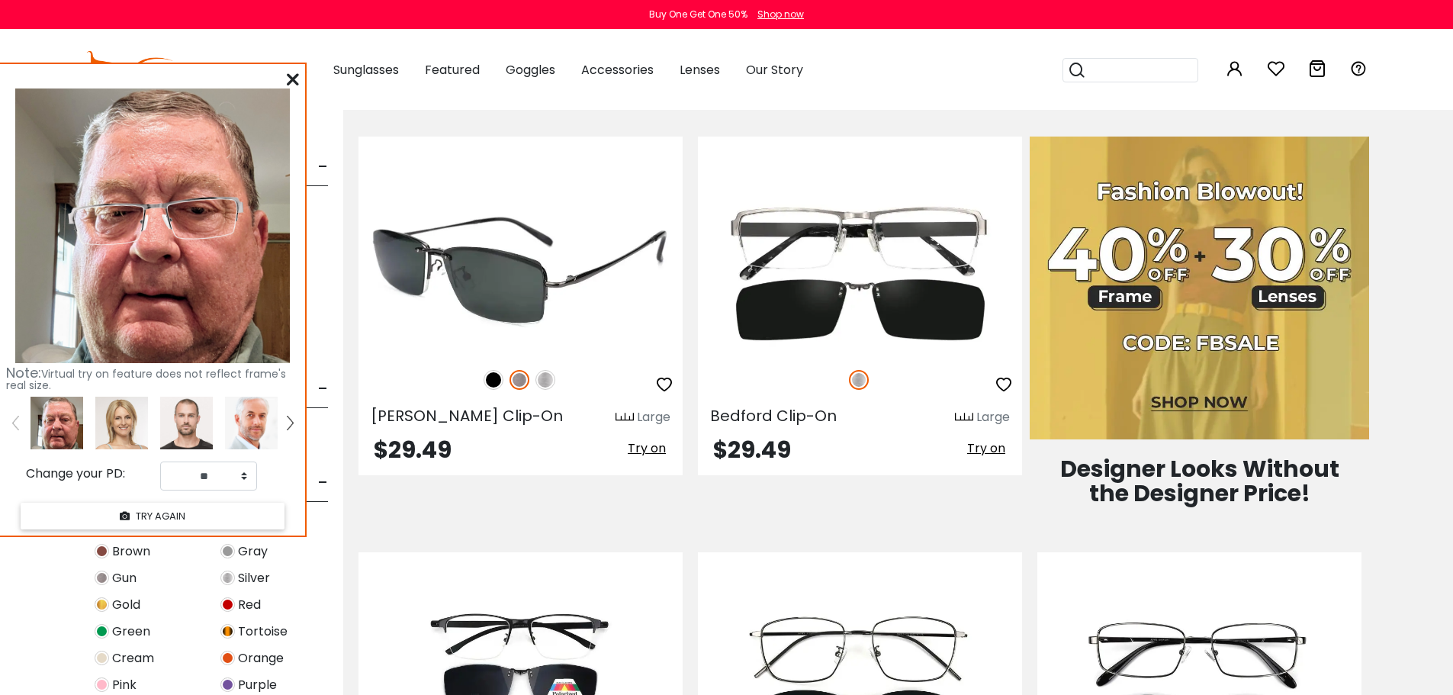
click at [654, 451] on span "Try on" at bounding box center [647, 448] width 38 height 18
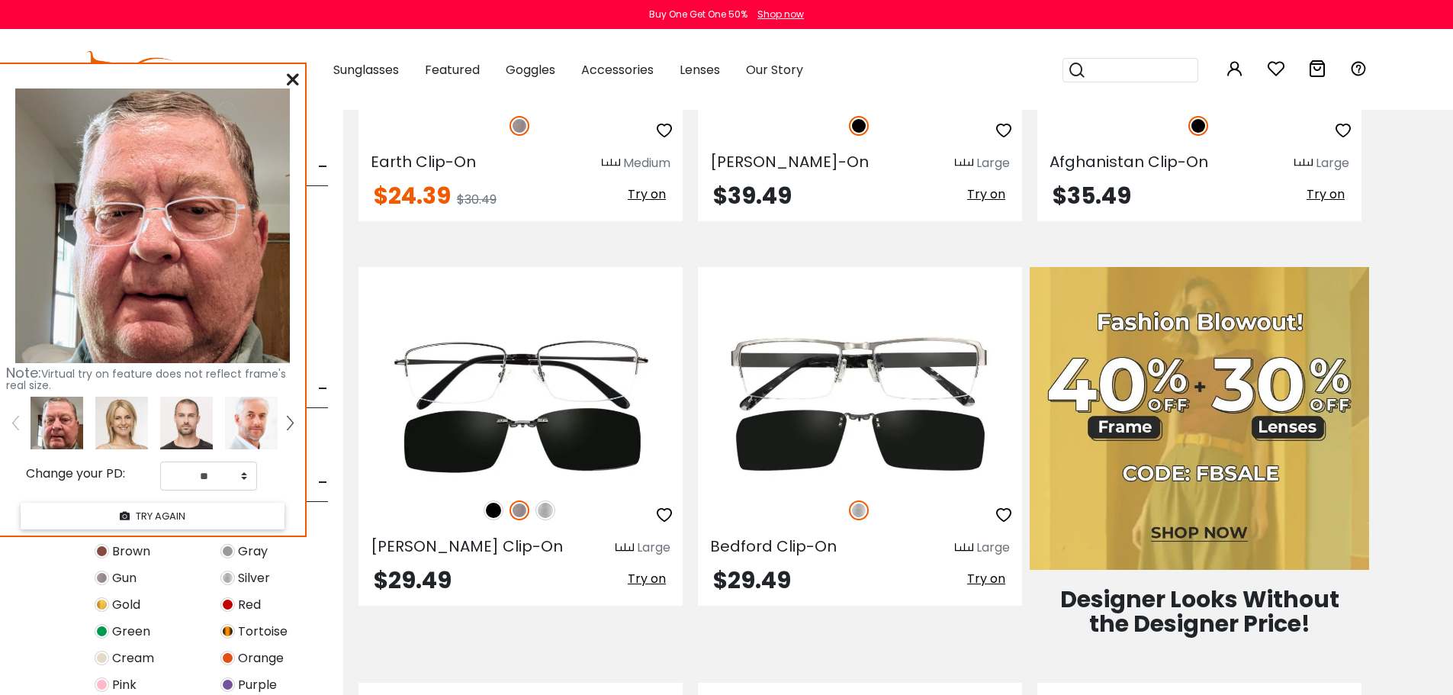
scroll to position [305, 0]
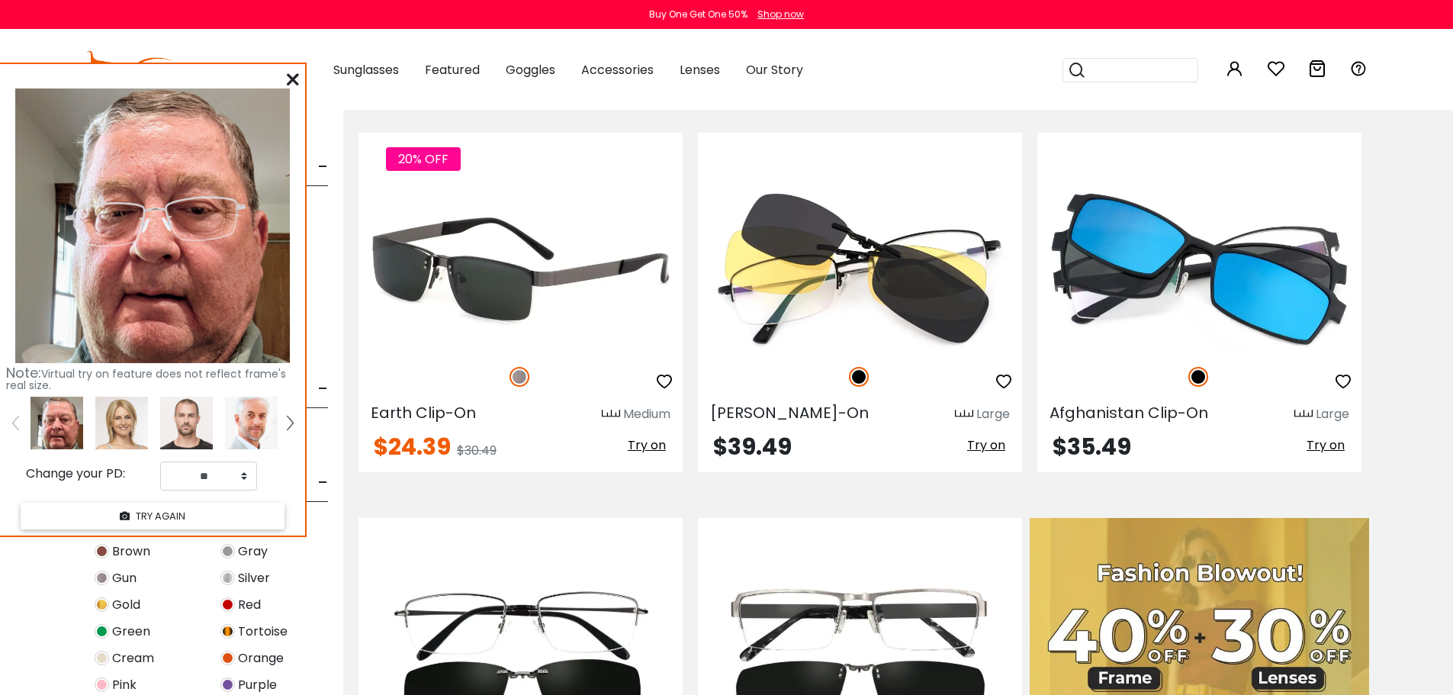
click at [658, 442] on span "Try on" at bounding box center [647, 445] width 38 height 18
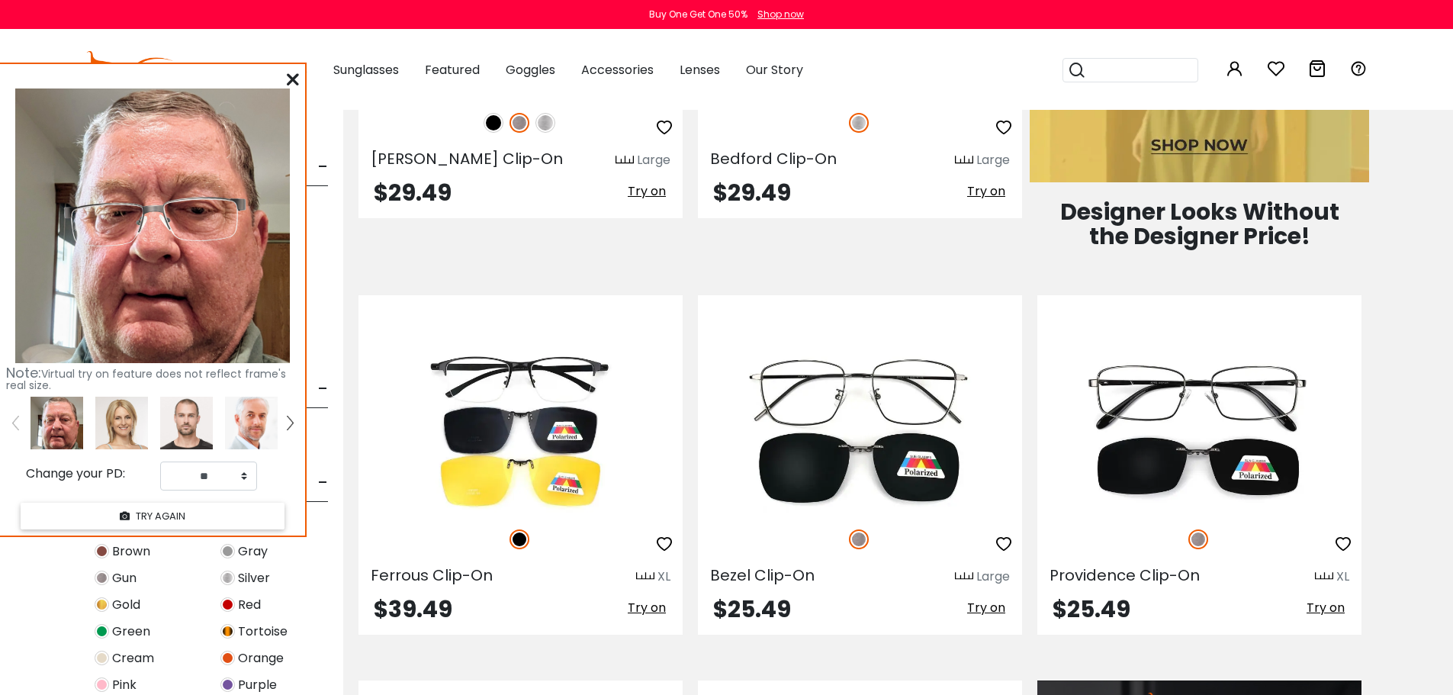
scroll to position [992, 0]
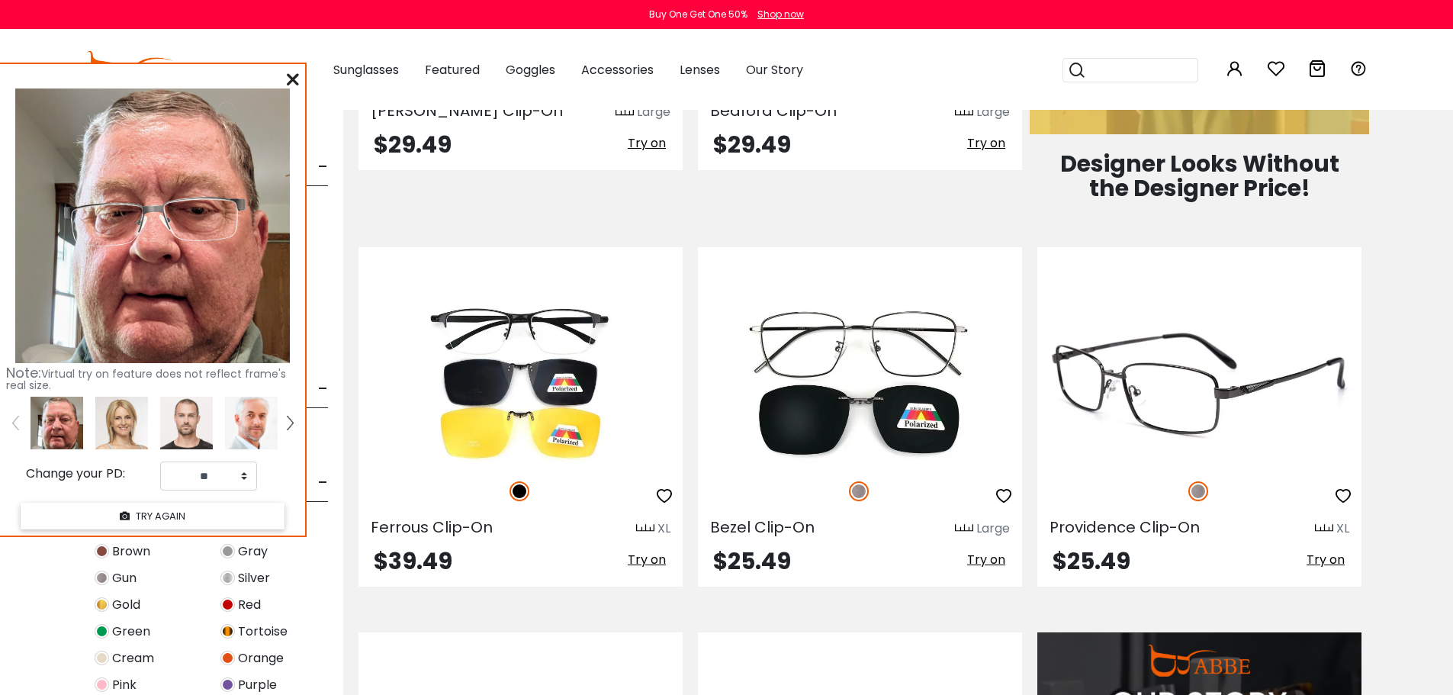
click at [1324, 555] on span "Try on" at bounding box center [1326, 560] width 38 height 18
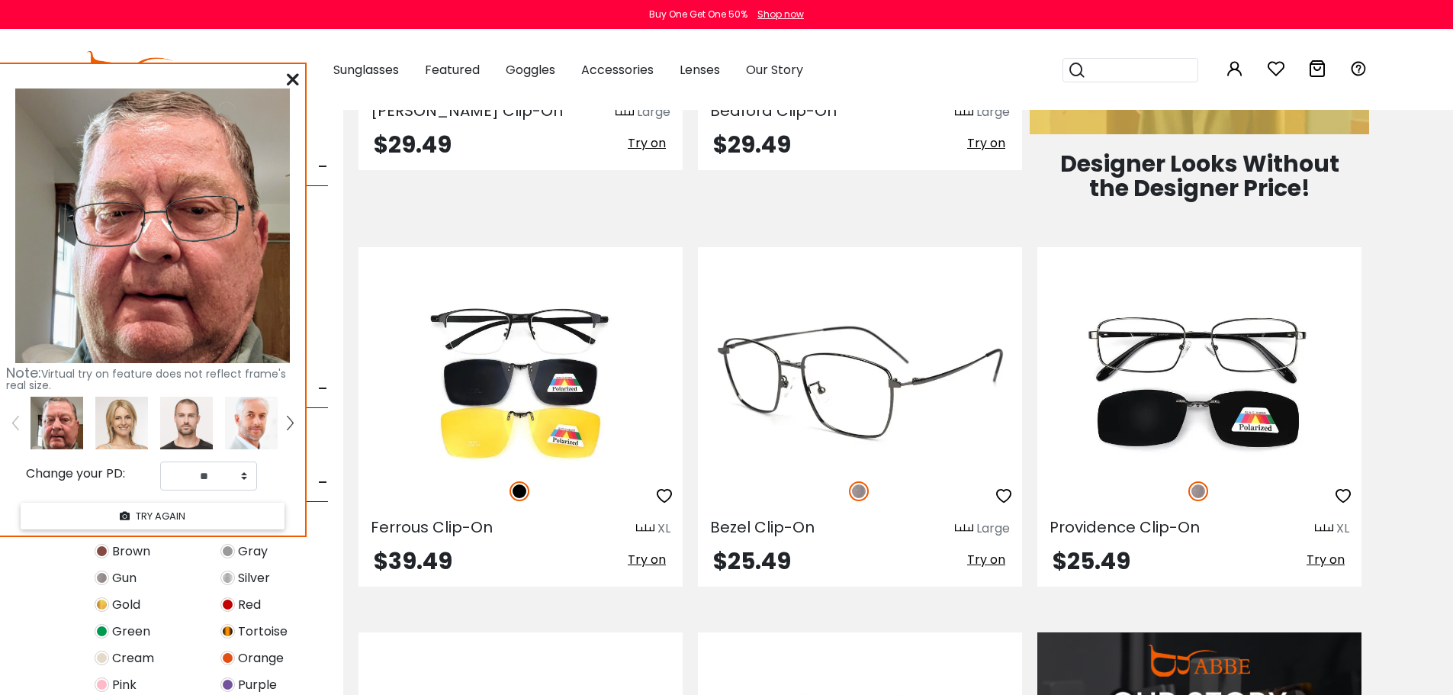
click at [970, 557] on span "Try on" at bounding box center [986, 560] width 38 height 18
click at [919, 426] on img at bounding box center [860, 383] width 324 height 162
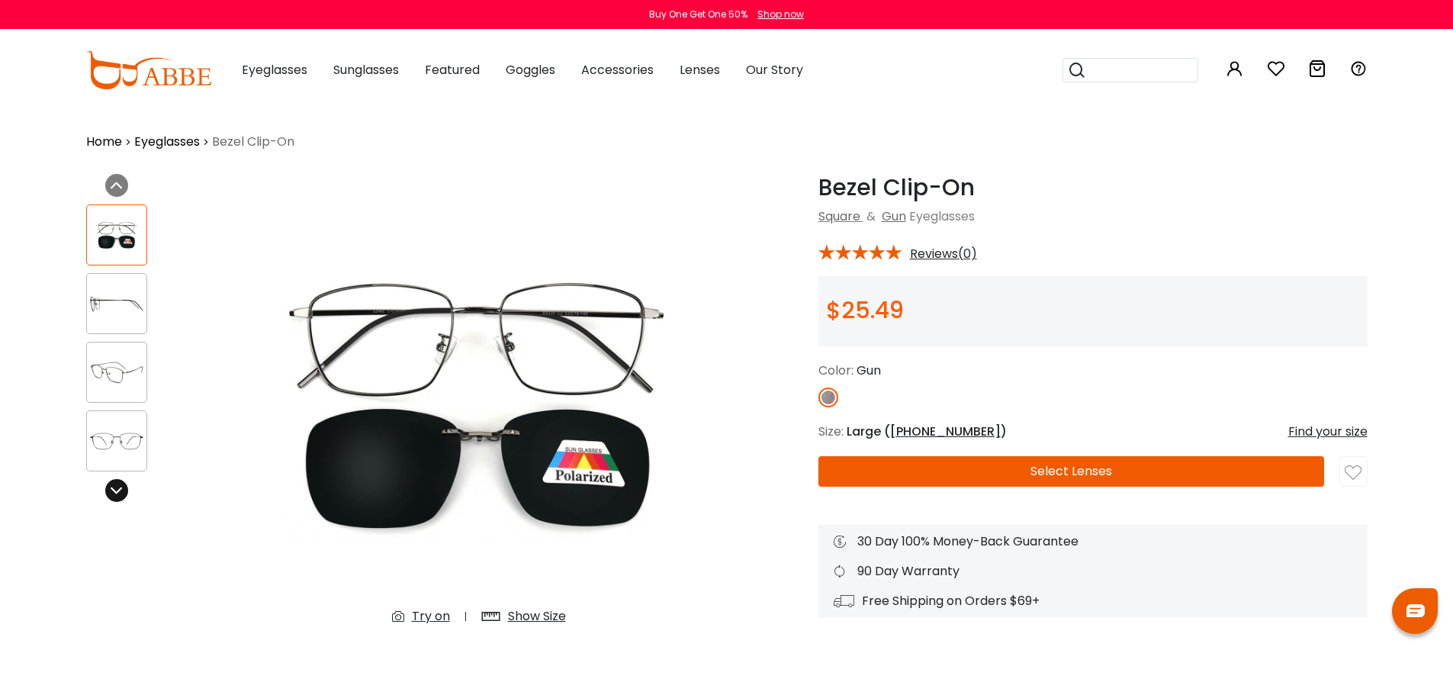
click at [119, 494] on icon at bounding box center [117, 490] width 12 height 12
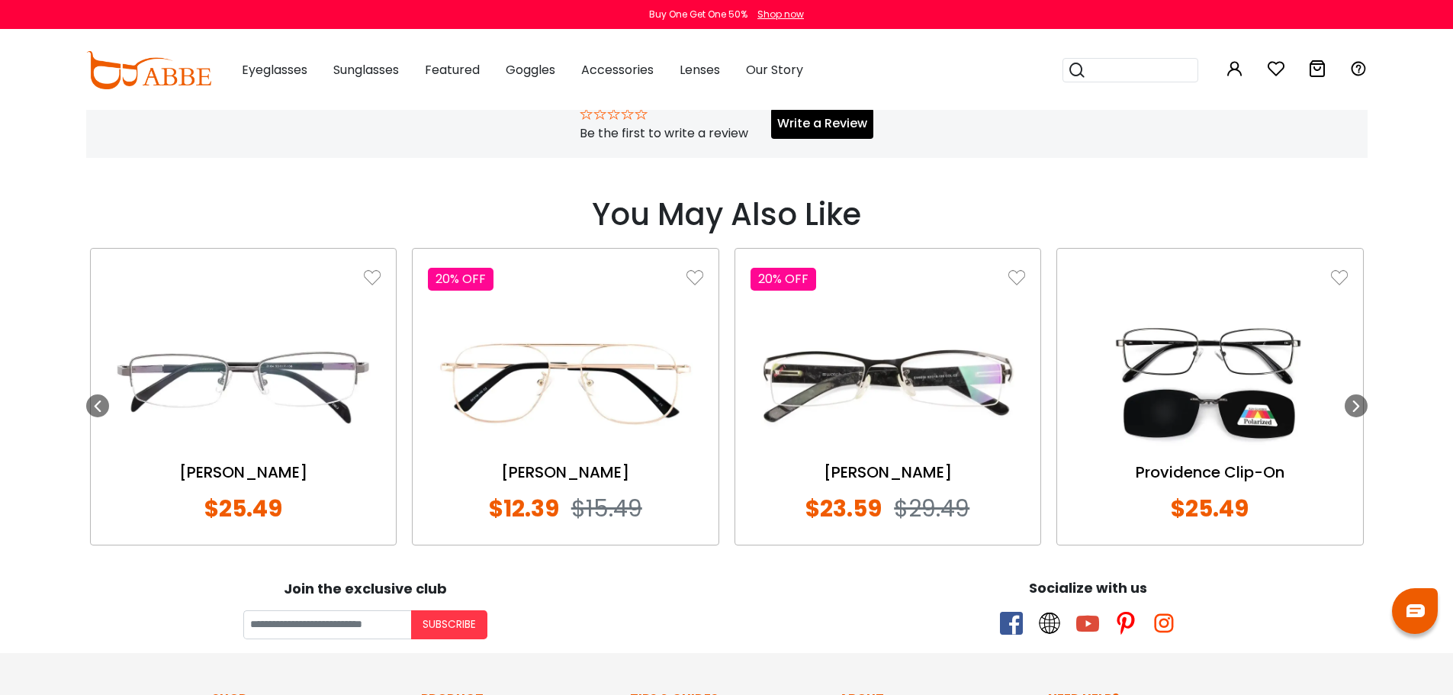
scroll to position [1221, 0]
